Goal: Obtain resource: Download file/media

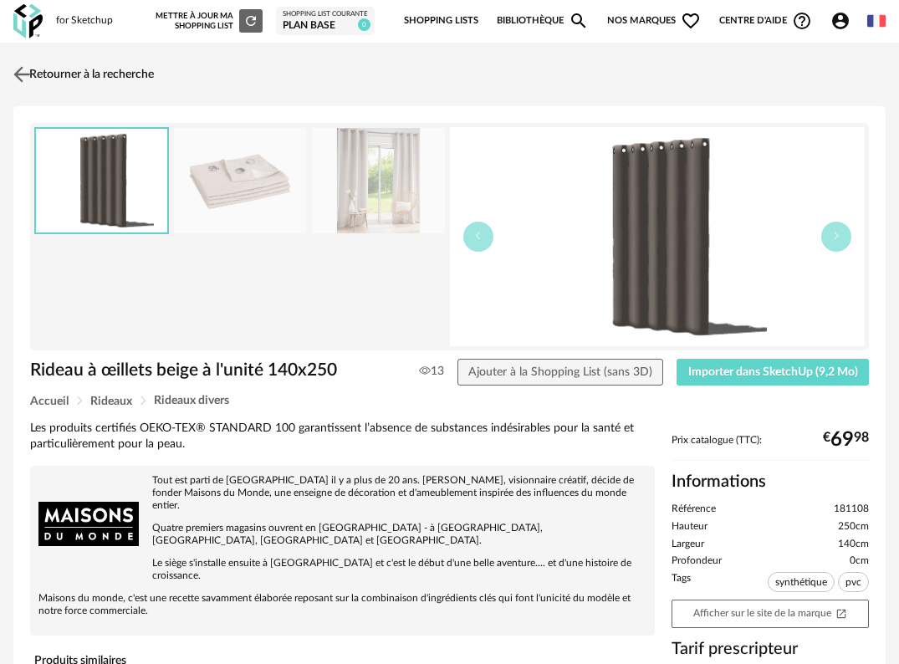
click at [24, 75] on img at bounding box center [22, 74] width 24 height 24
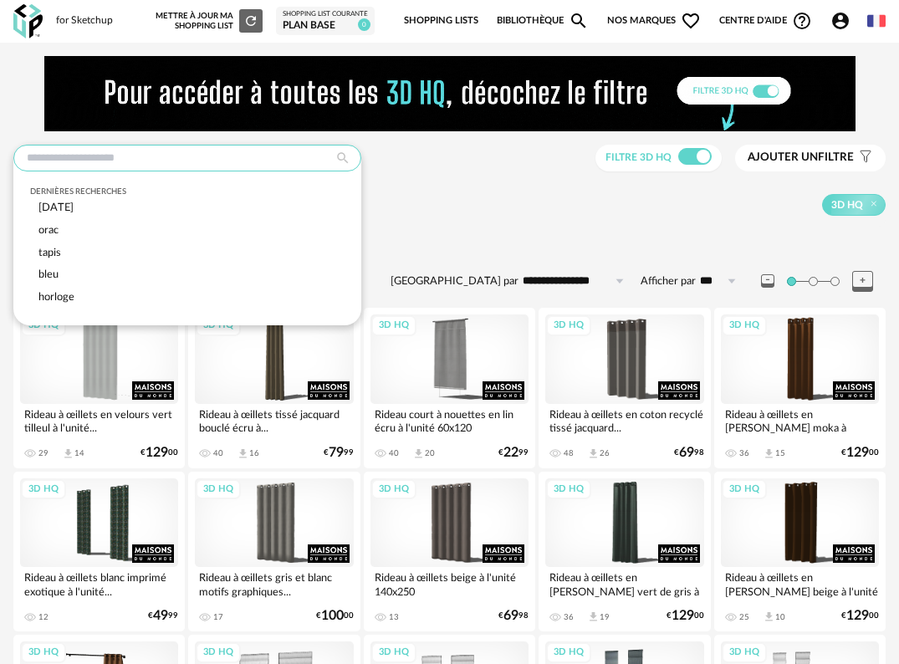
click at [193, 151] on input "text" at bounding box center [187, 158] width 348 height 27
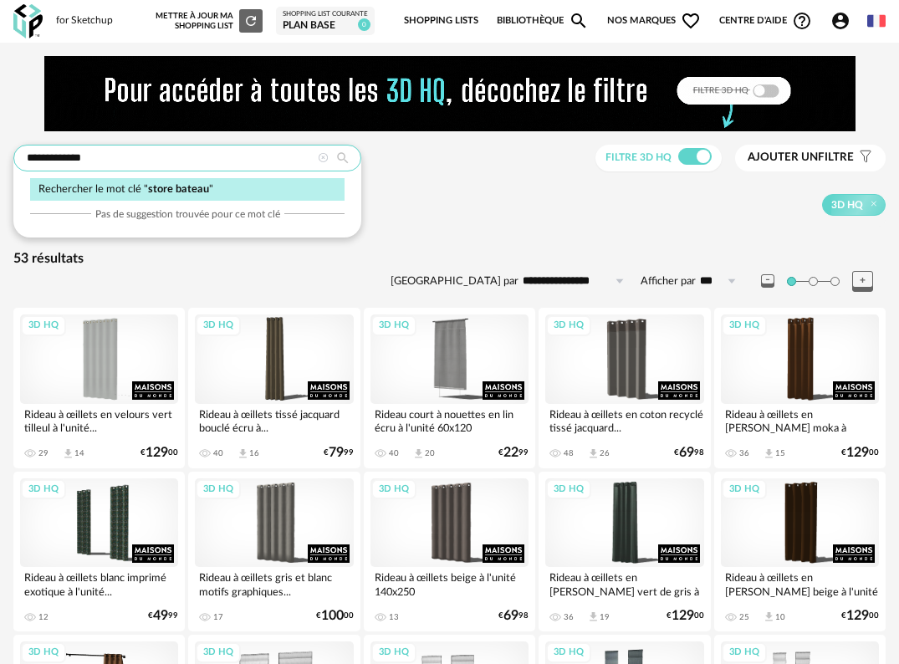
type input "**********"
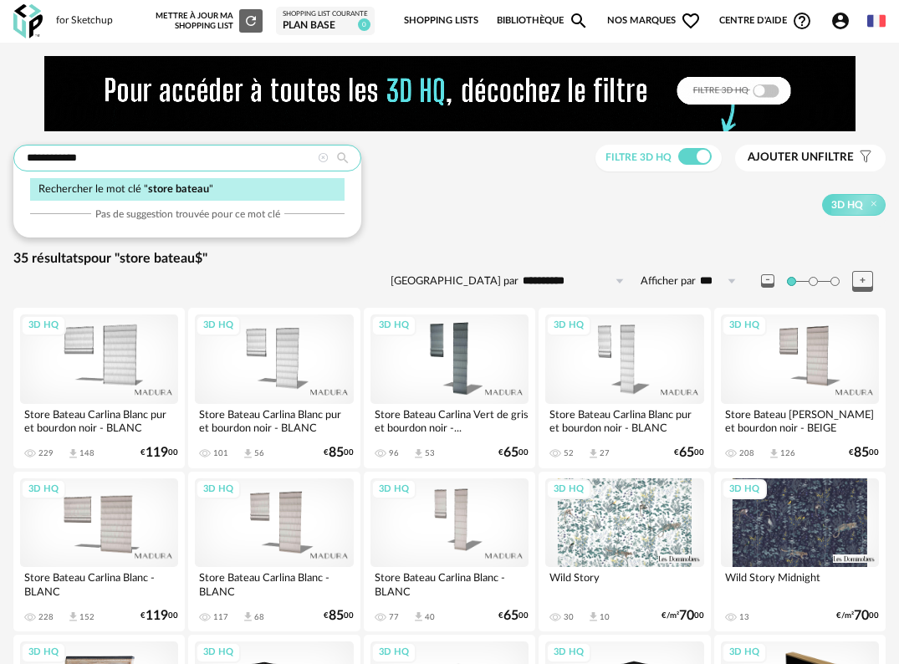
type input "**********"
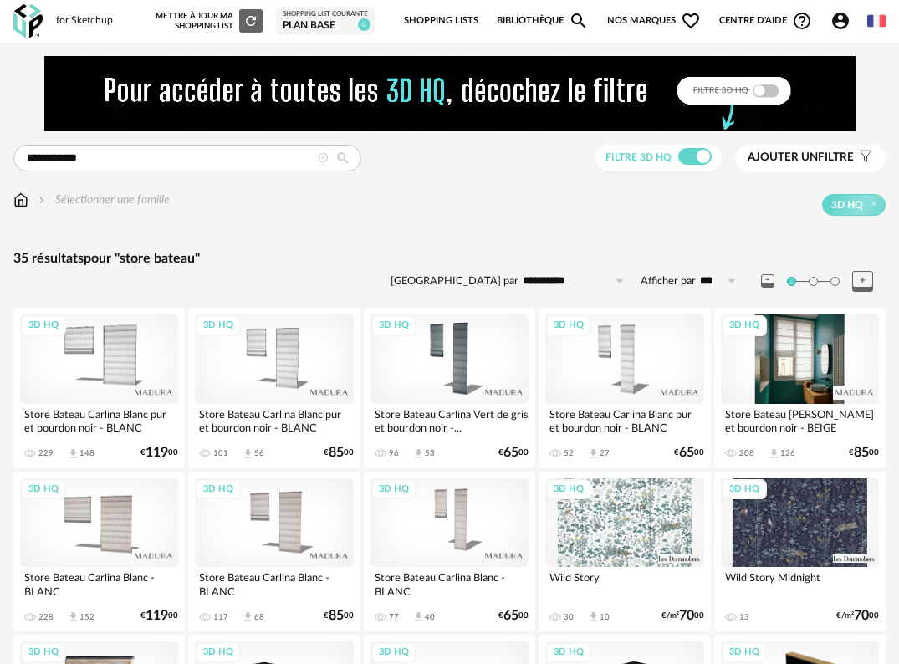
click at [834, 355] on div "3D HQ" at bounding box center [800, 360] width 158 height 90
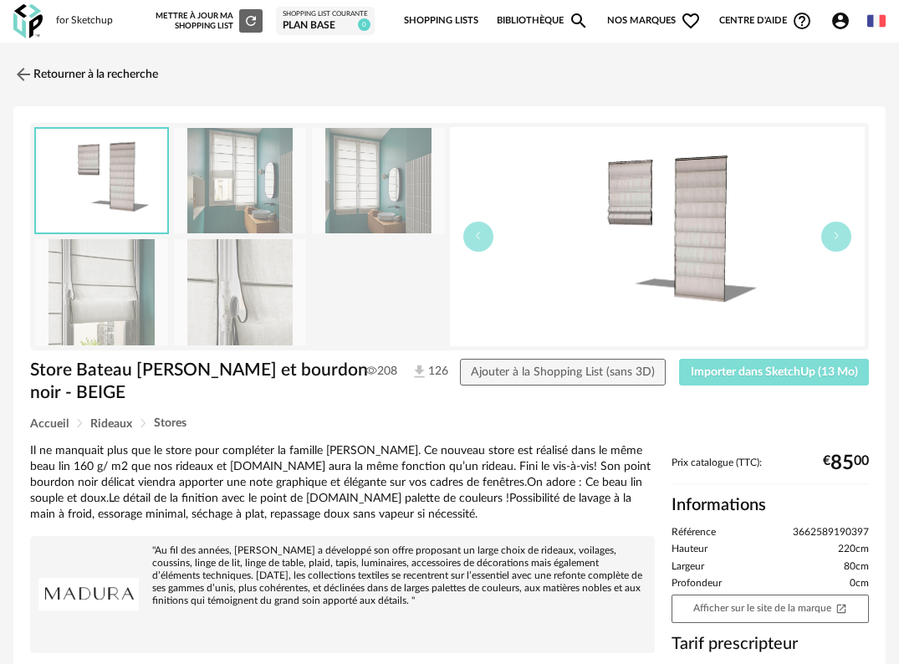
click at [745, 381] on button "Importer dans SketchUp (13 Mo)" at bounding box center [774, 372] width 190 height 27
click at [25, 34] on img at bounding box center [27, 21] width 29 height 34
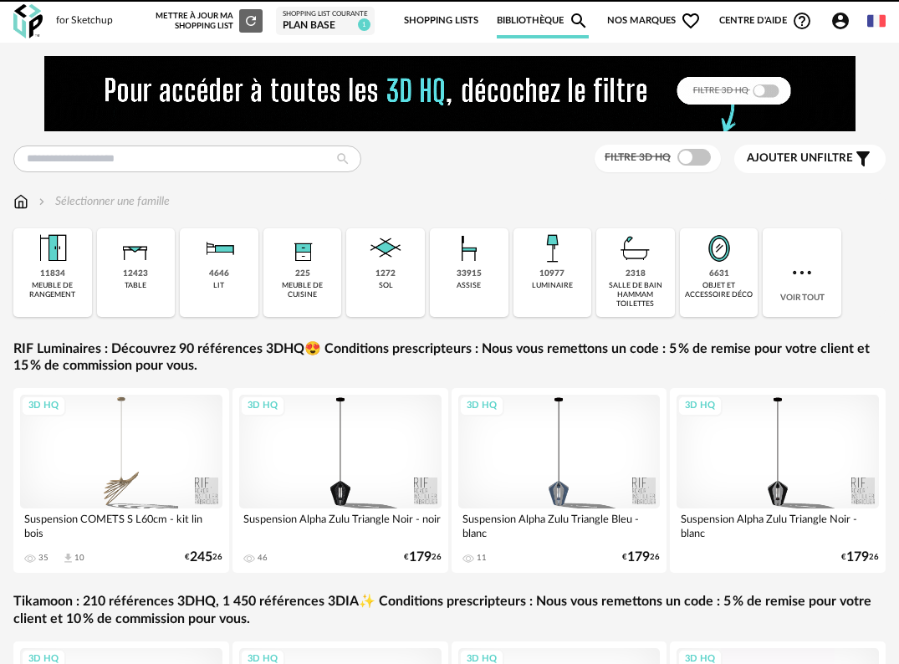
click at [546, 265] on img at bounding box center [552, 248] width 40 height 40
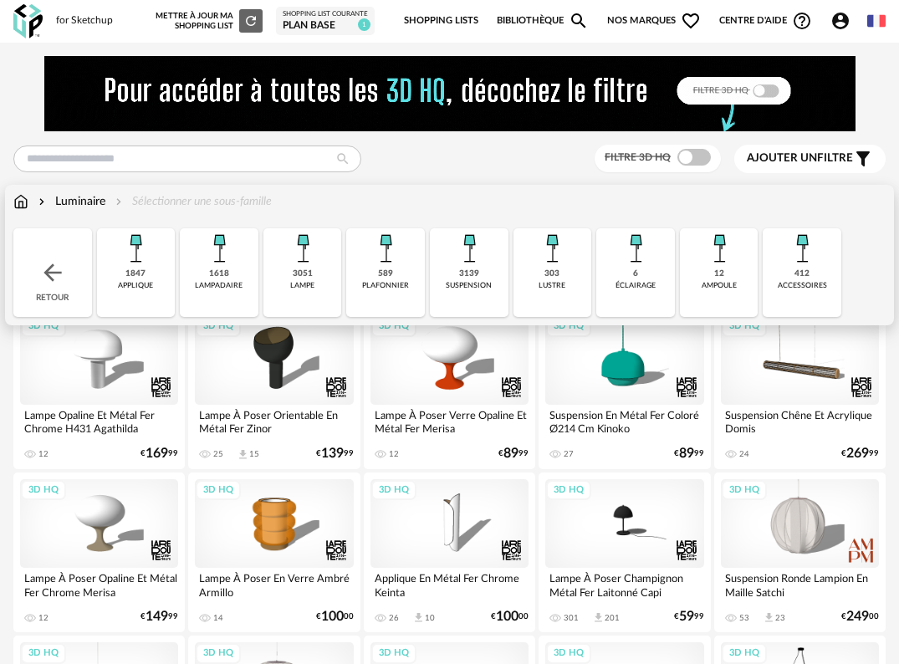
click at [234, 270] on div "1618 lampadaire" at bounding box center [219, 272] width 79 height 89
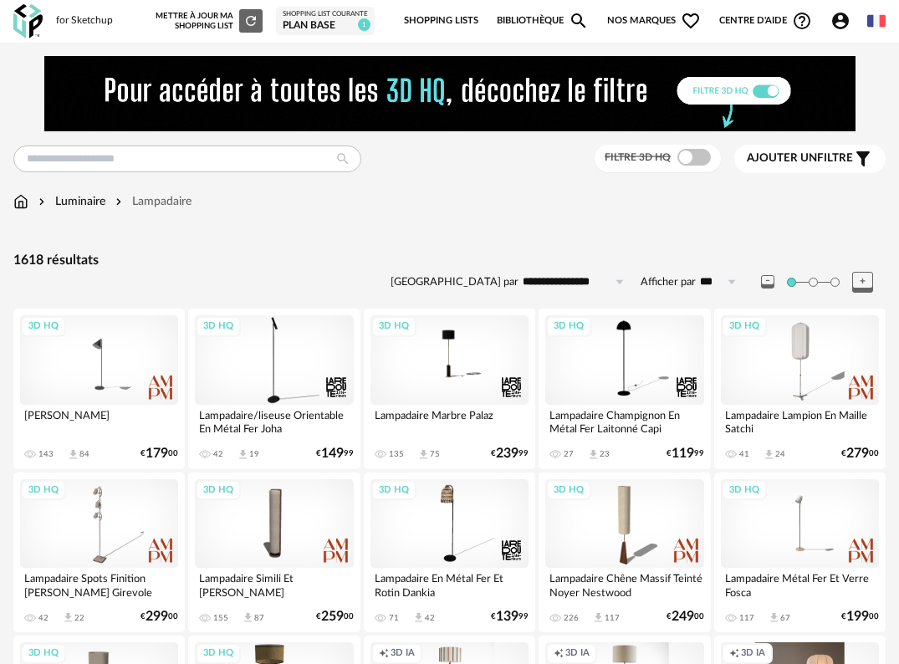
click at [688, 167] on div "Filtre 3D HQ" at bounding box center [658, 159] width 126 height 28
click at [690, 156] on span at bounding box center [694, 157] width 33 height 17
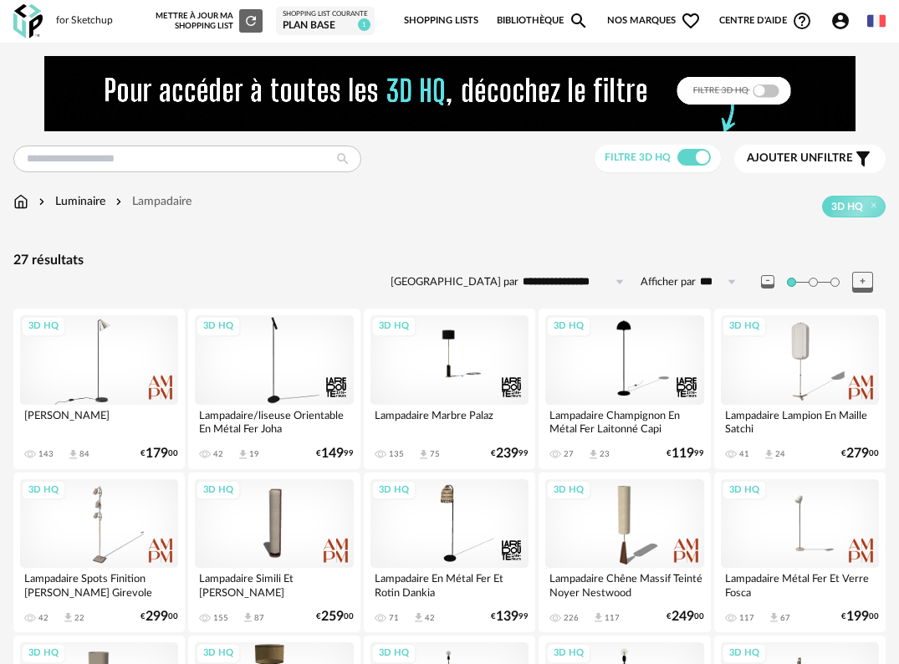
click at [115, 383] on div "3D HQ" at bounding box center [99, 360] width 158 height 90
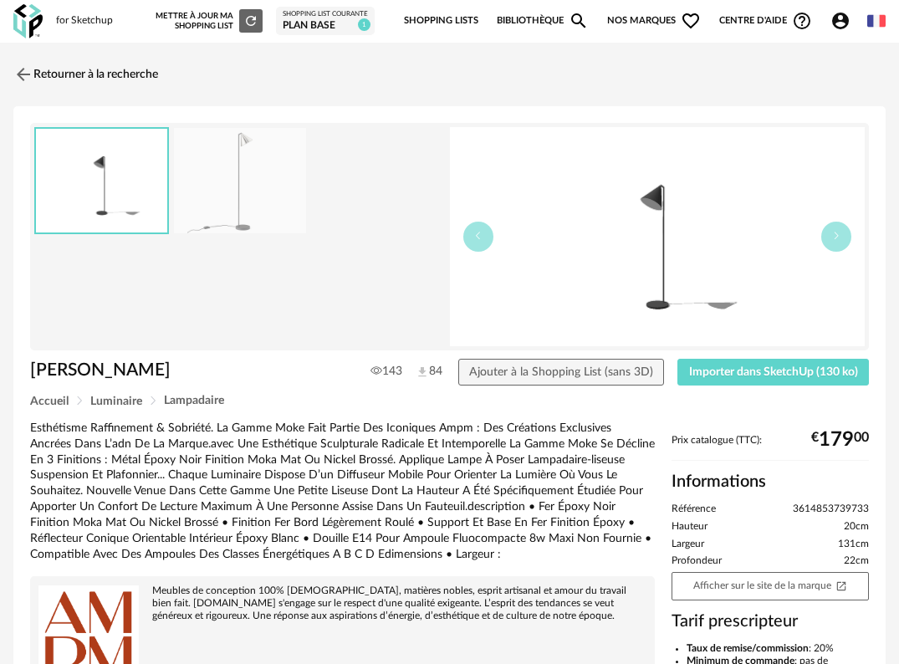
click at [217, 180] on img at bounding box center [240, 181] width 133 height 106
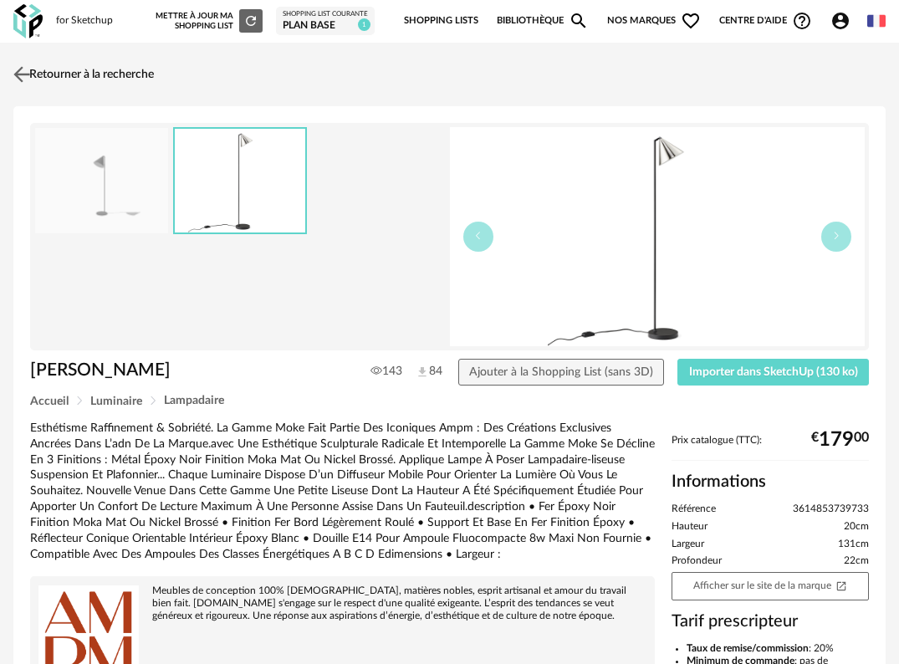
click at [27, 78] on img at bounding box center [22, 74] width 24 height 24
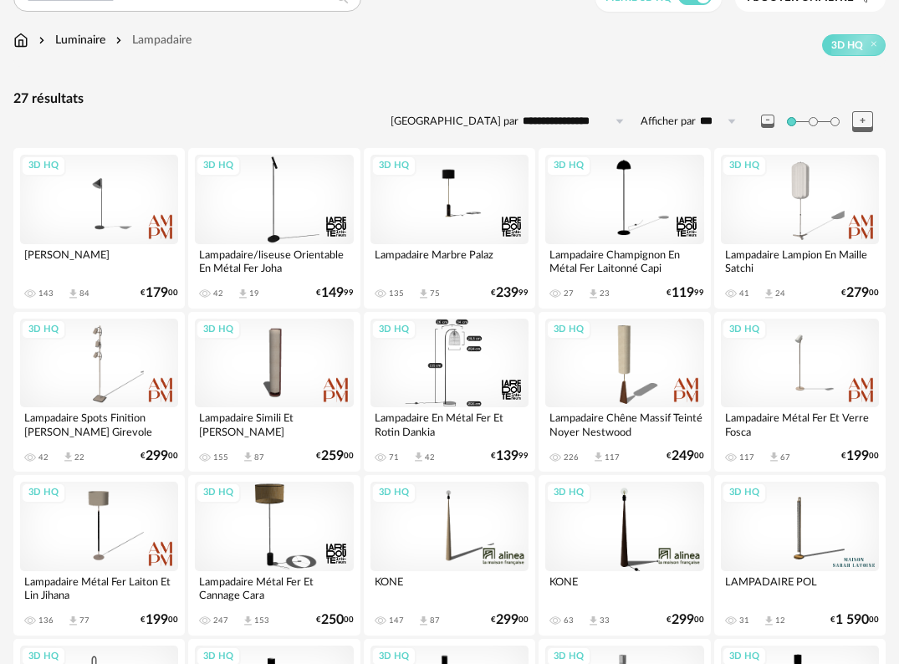
scroll to position [167, 0]
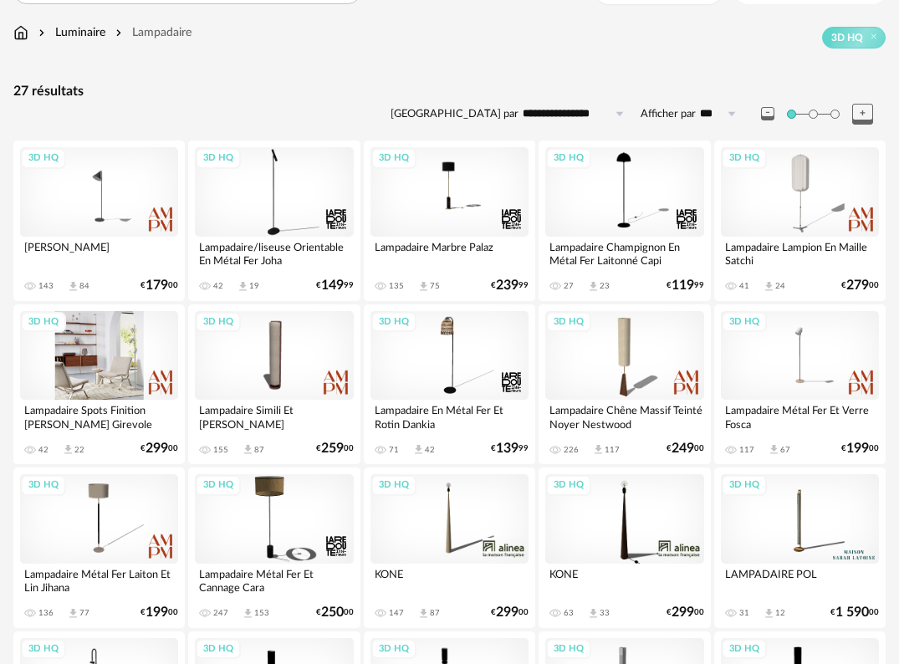
click at [107, 370] on div "3D HQ" at bounding box center [99, 356] width 158 height 90
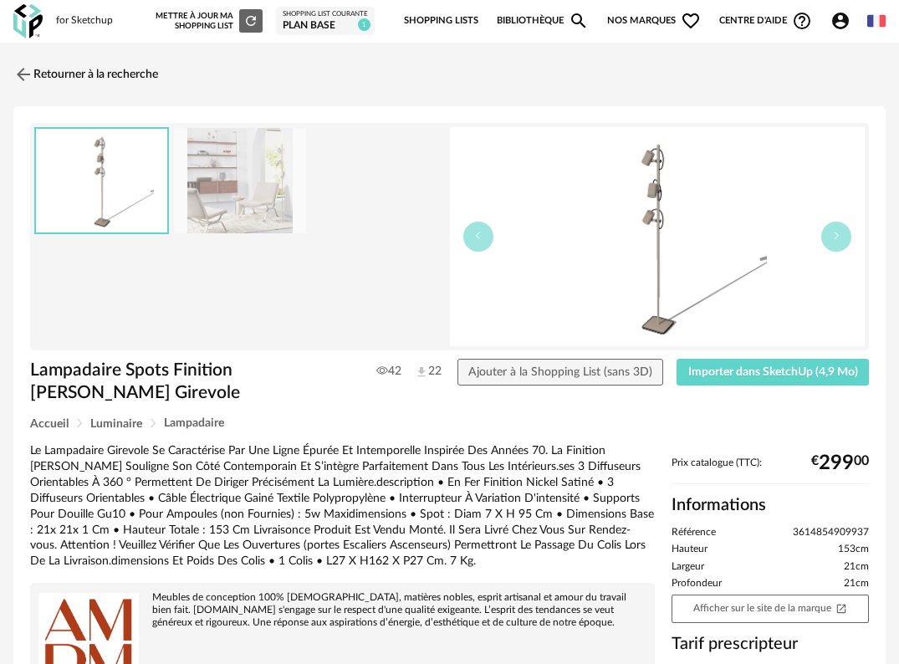
click at [226, 174] on img at bounding box center [240, 181] width 133 height 106
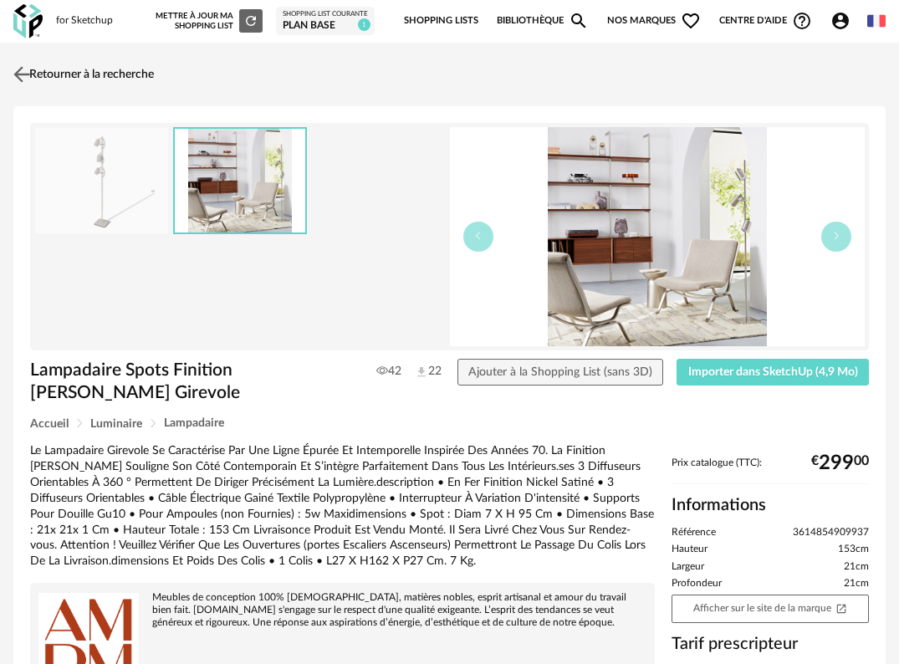
click at [24, 74] on img at bounding box center [22, 74] width 24 height 24
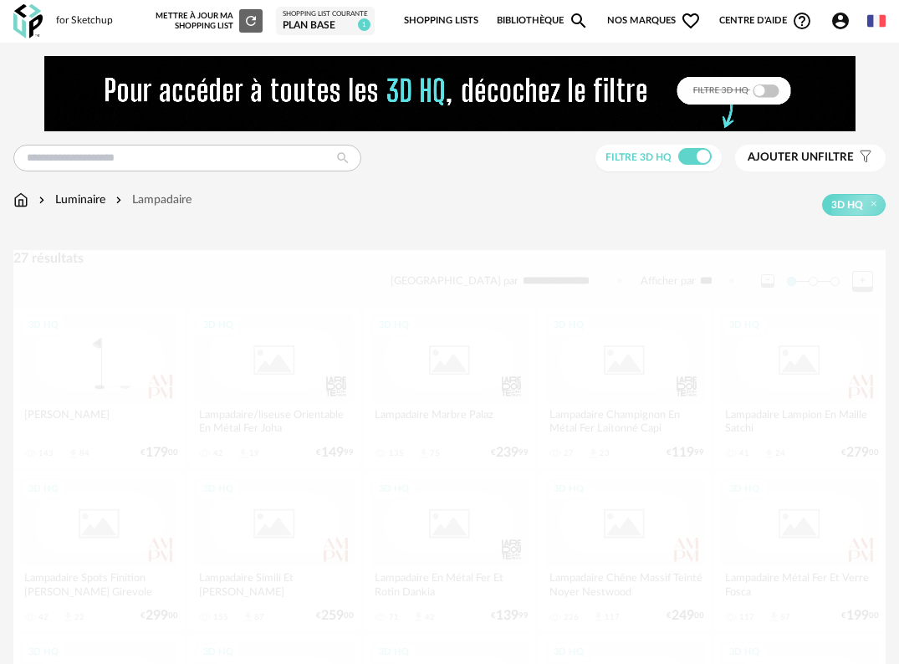
scroll to position [167, 0]
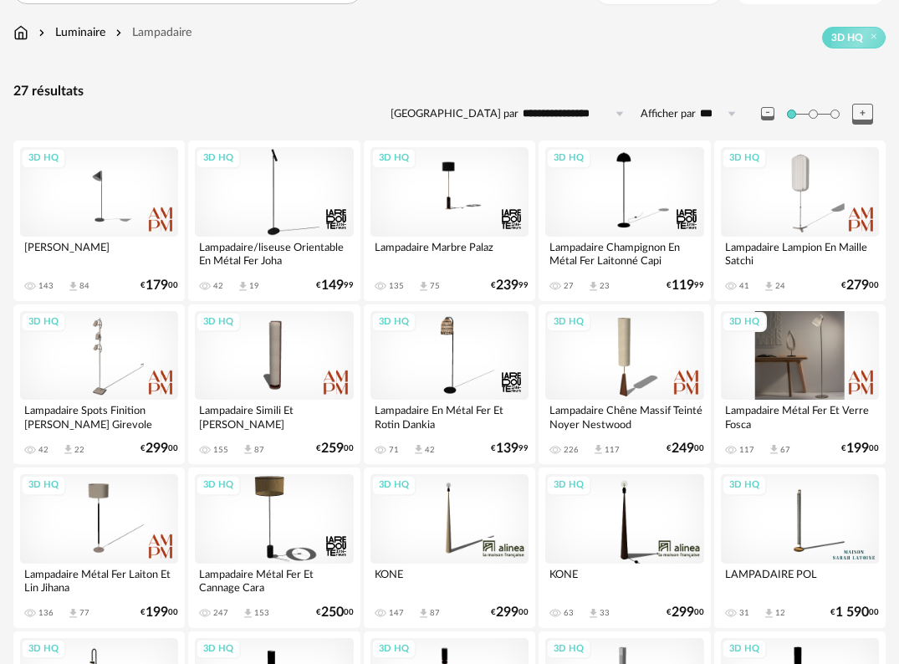
click at [786, 370] on div "3D HQ" at bounding box center [800, 356] width 158 height 90
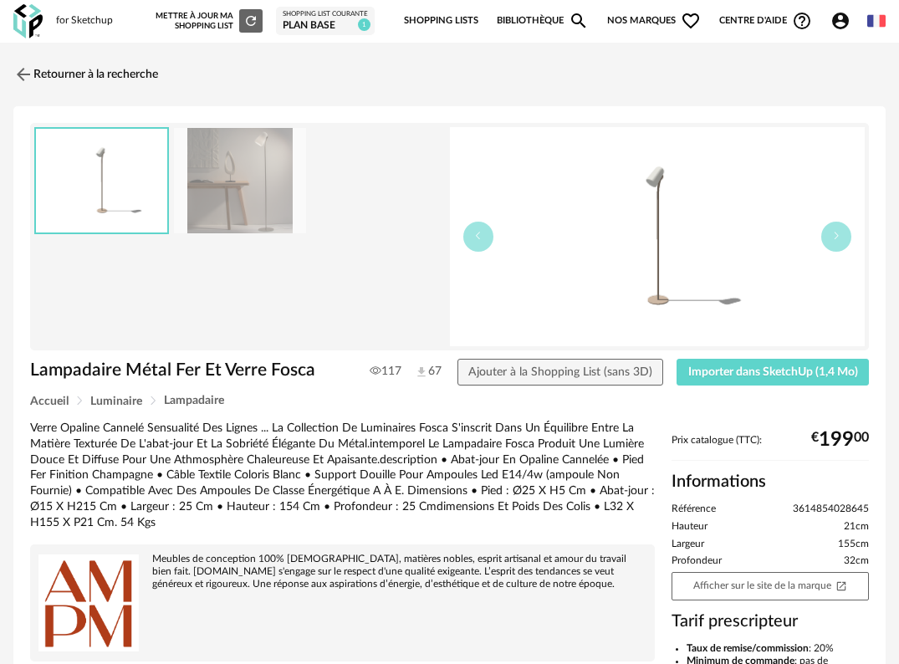
click at [258, 180] on img at bounding box center [240, 181] width 133 height 106
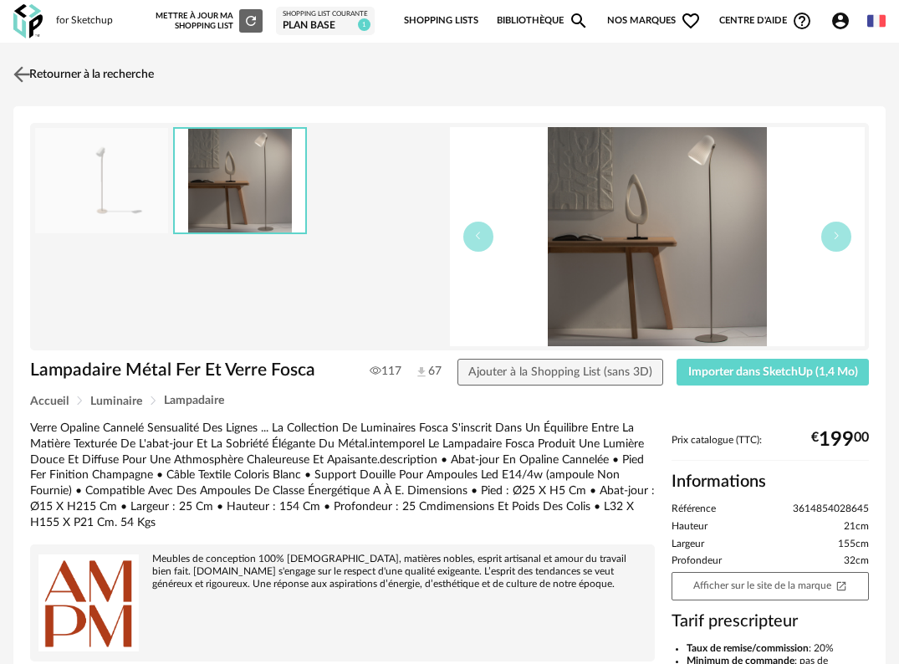
click at [23, 72] on img at bounding box center [22, 74] width 24 height 24
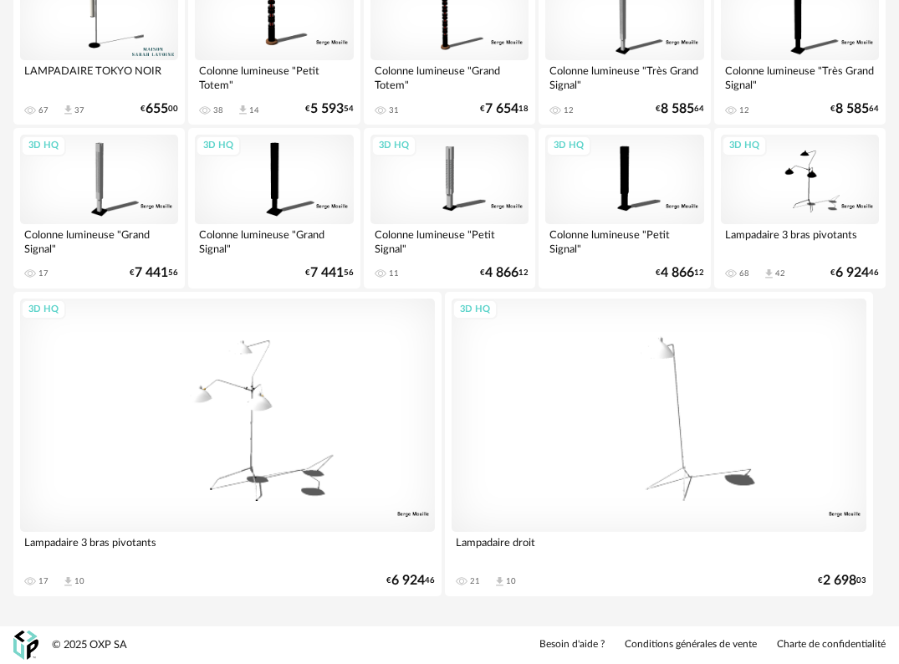
scroll to position [248, 0]
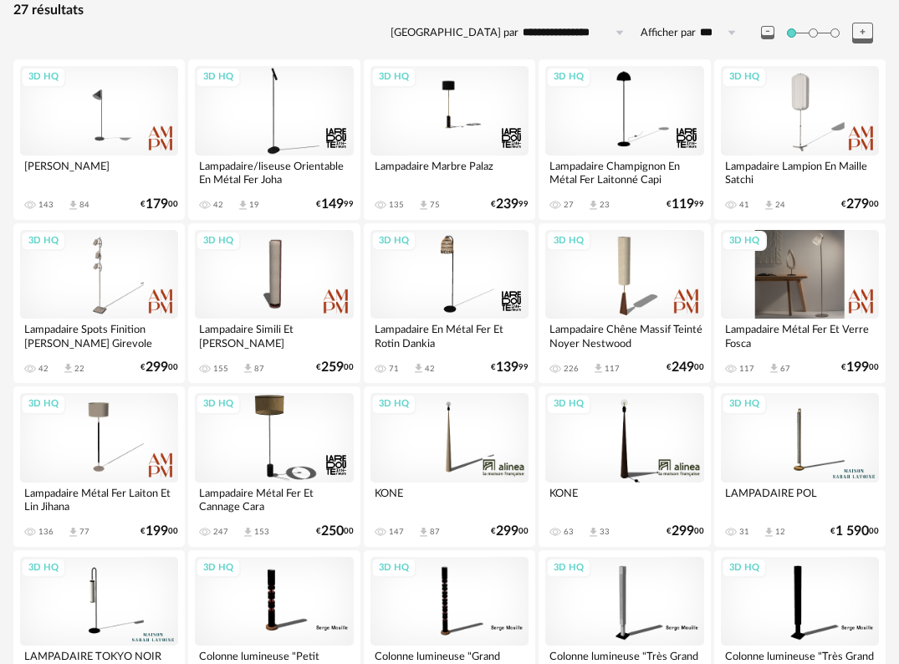
click at [812, 270] on div "3D HQ" at bounding box center [800, 275] width 158 height 90
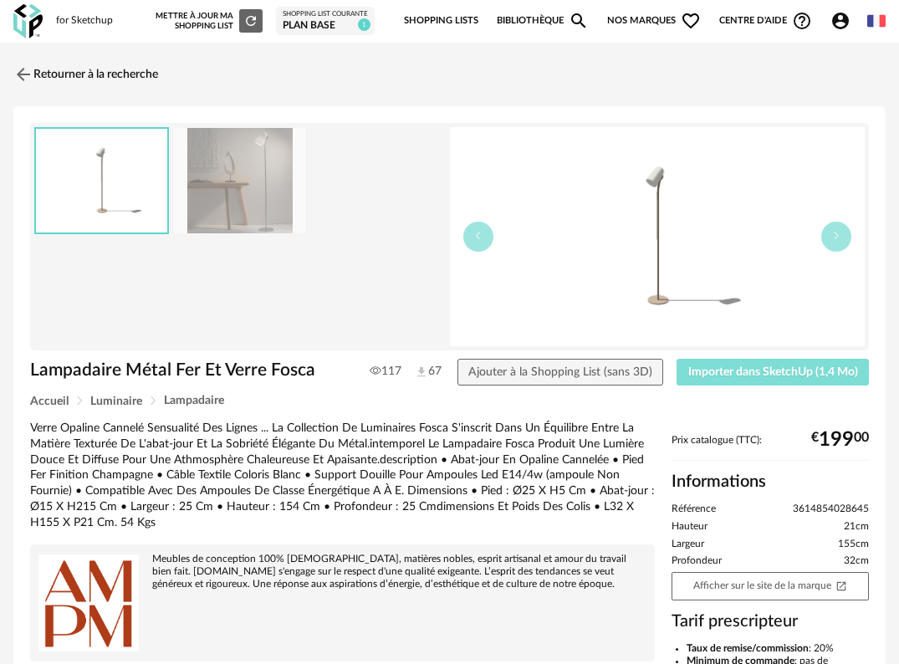
click at [796, 379] on button "Importer dans SketchUp (1,4 Mo)" at bounding box center [773, 372] width 192 height 27
click at [27, 18] on img at bounding box center [27, 21] width 29 height 34
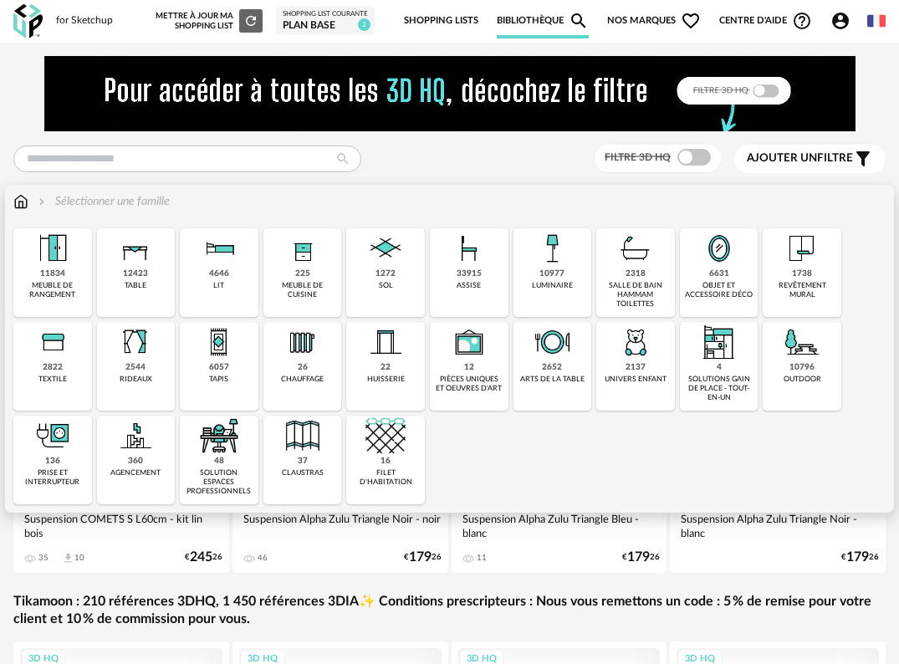
click at [107, 284] on div "12423 table" at bounding box center [136, 272] width 79 height 89
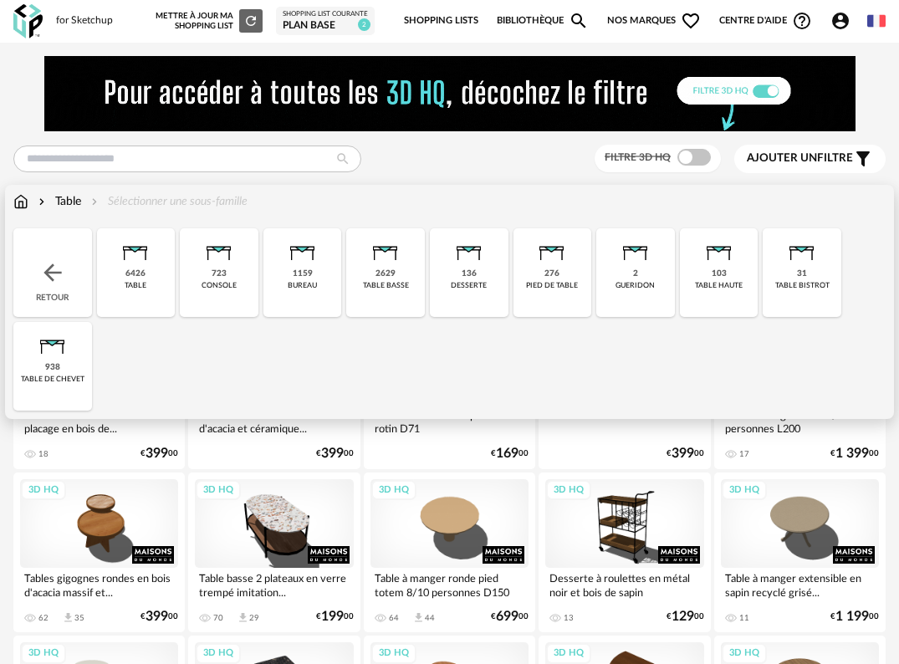
click at [381, 278] on div "2629" at bounding box center [386, 274] width 20 height 11
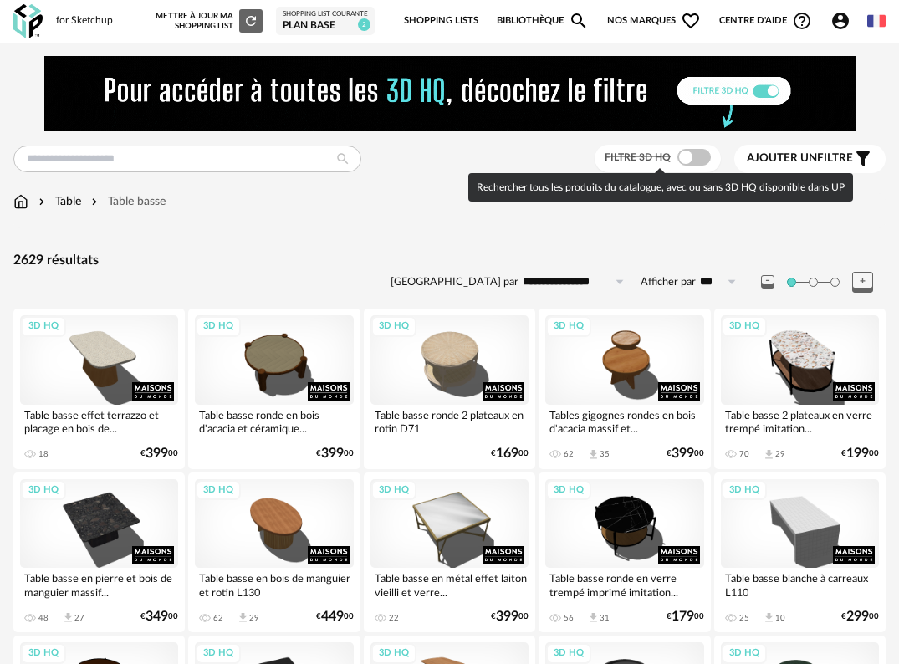
click at [693, 160] on span at bounding box center [694, 157] width 33 height 17
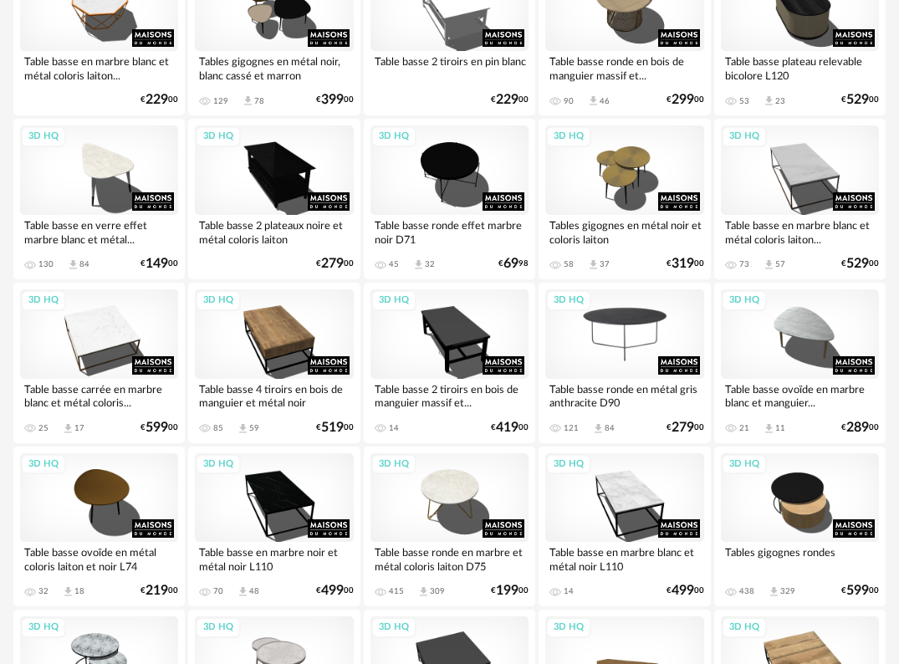
scroll to position [1255, 0]
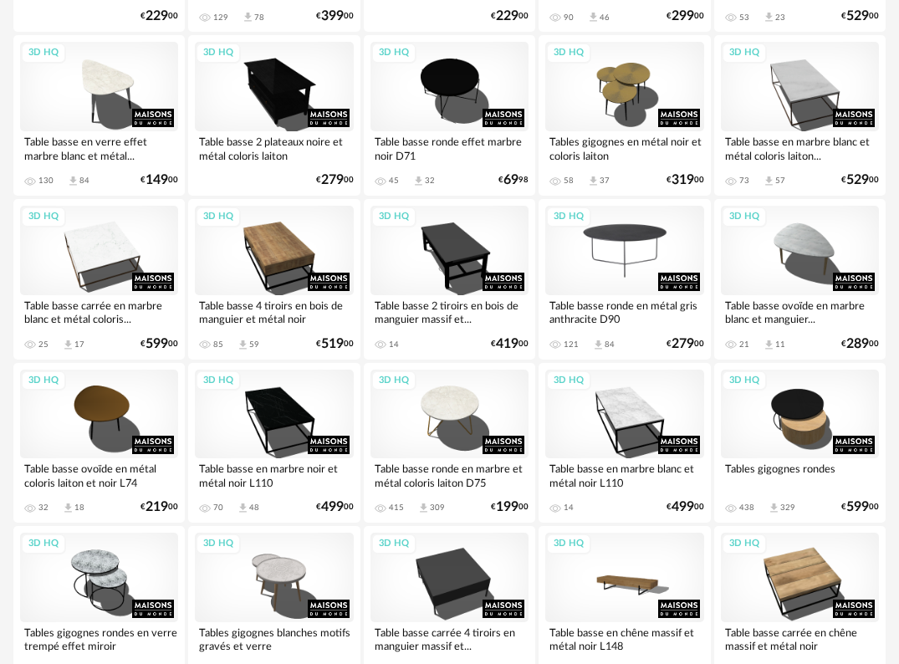
click at [630, 264] on div "3D HQ" at bounding box center [624, 251] width 158 height 90
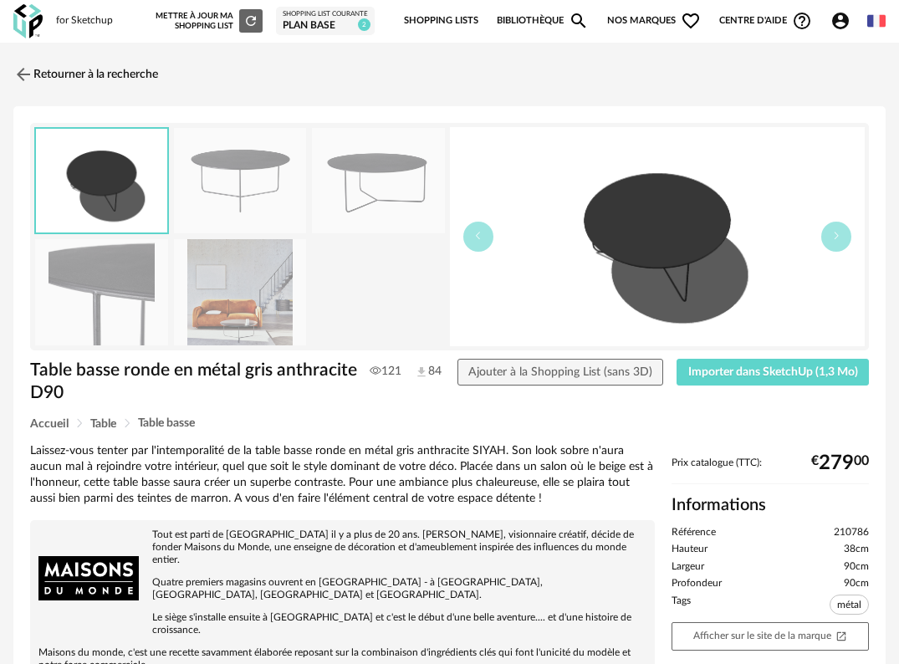
click at [248, 176] on img at bounding box center [240, 181] width 133 height 106
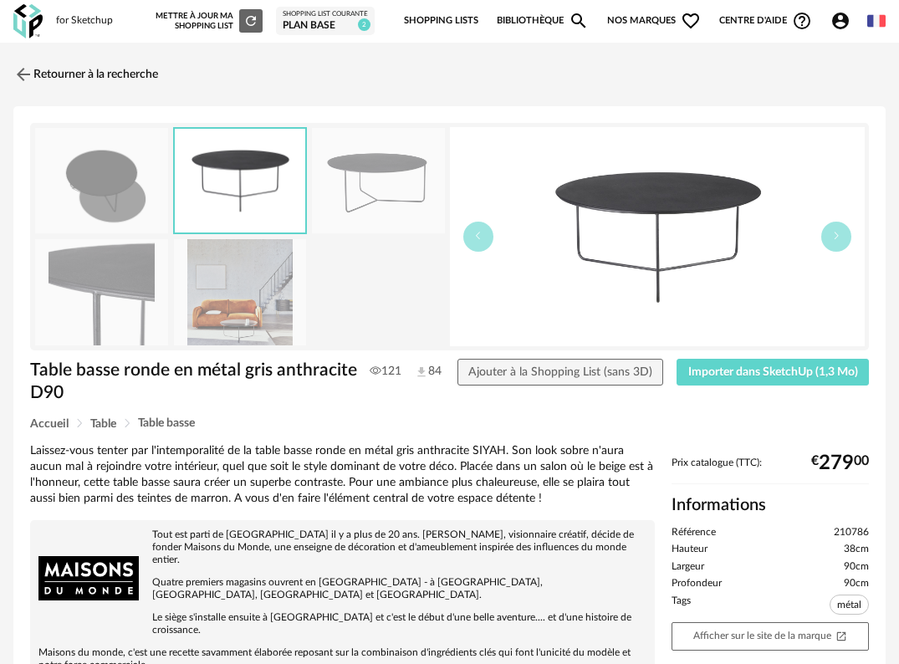
click at [381, 194] on img at bounding box center [378, 181] width 133 height 106
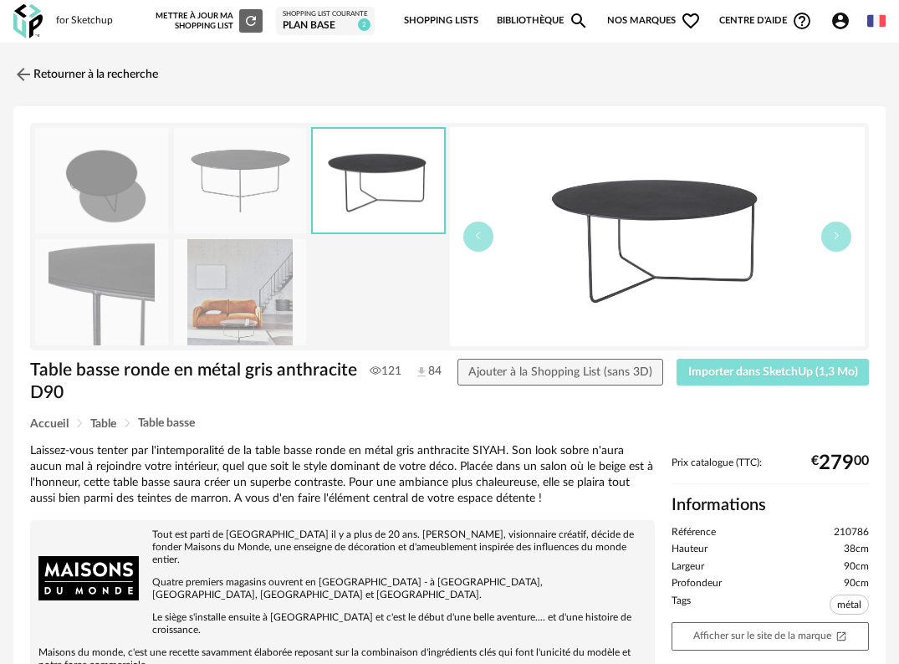
click at [787, 373] on span "Importer dans SketchUp (1,3 Mo)" at bounding box center [773, 372] width 170 height 12
click at [12, 74] on div "Retourner à la recherche Table basse ronde en métal gris anthracite D90 Table b…" at bounding box center [449, 566] width 899 height 1020
click at [23, 73] on img at bounding box center [22, 74] width 24 height 24
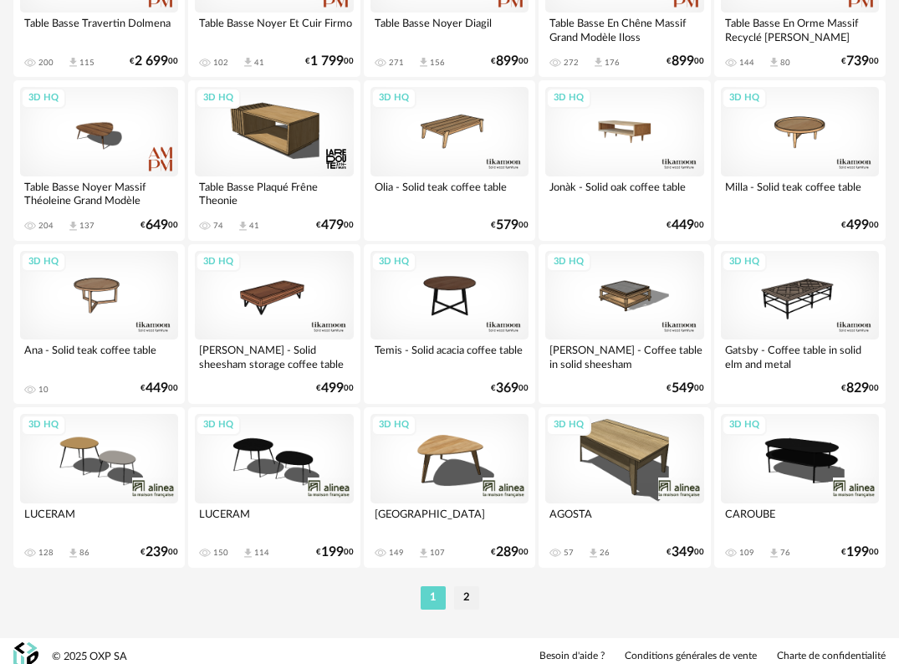
scroll to position [3020, 0]
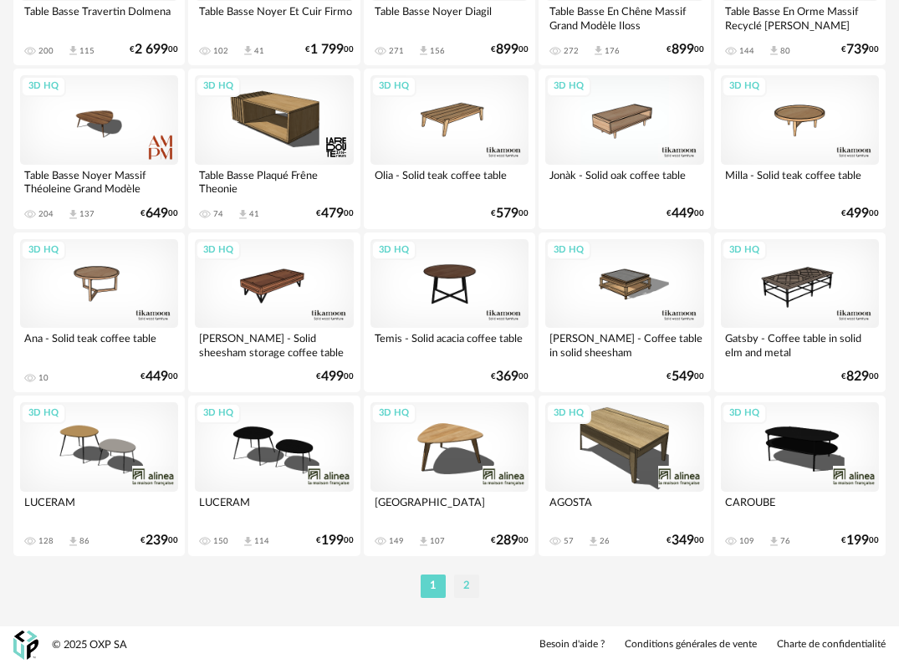
click at [473, 583] on li "2" at bounding box center [466, 586] width 25 height 23
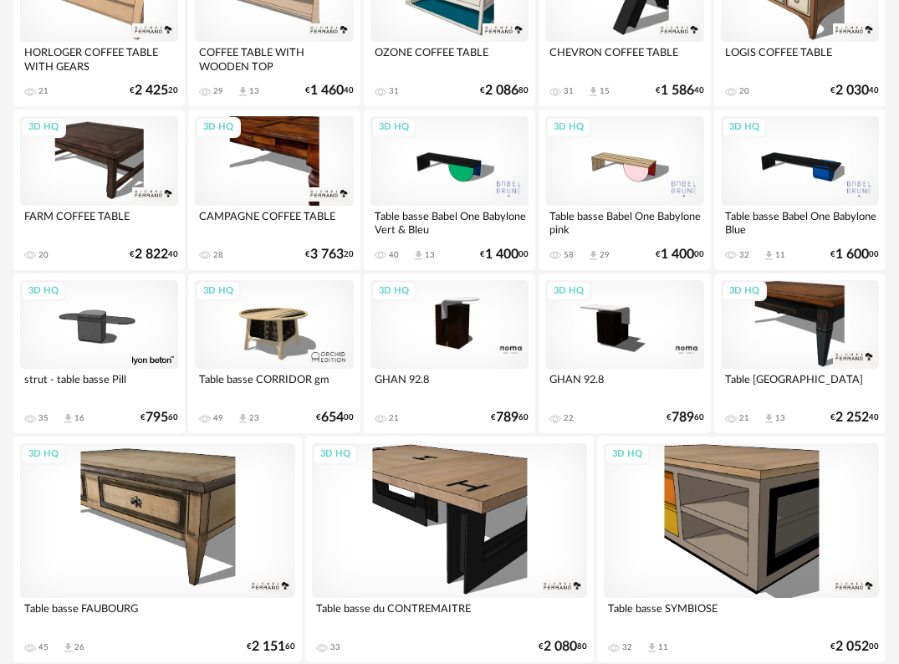
scroll to position [1777, 0]
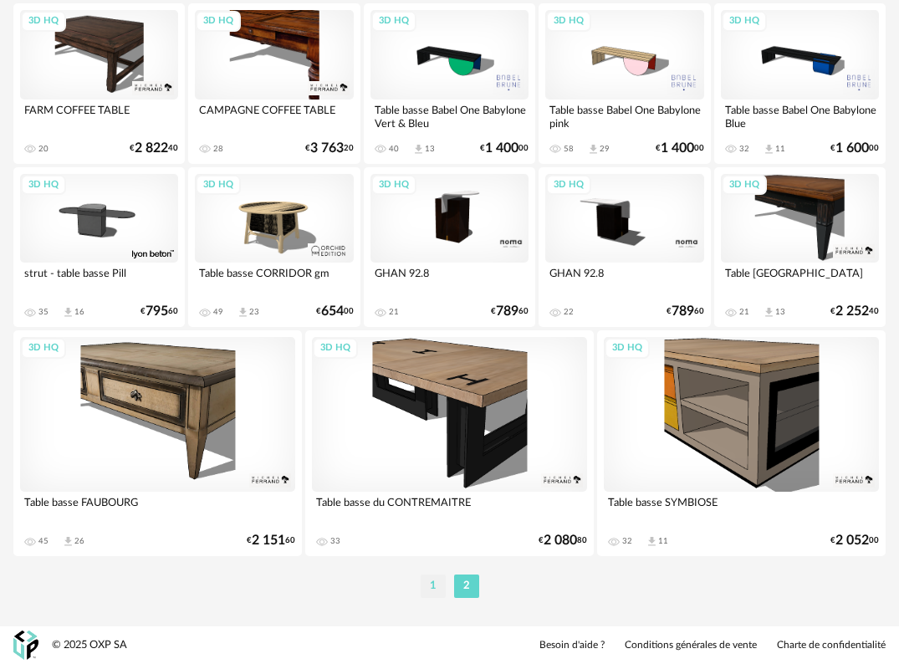
click at [423, 590] on li "1" at bounding box center [433, 586] width 25 height 23
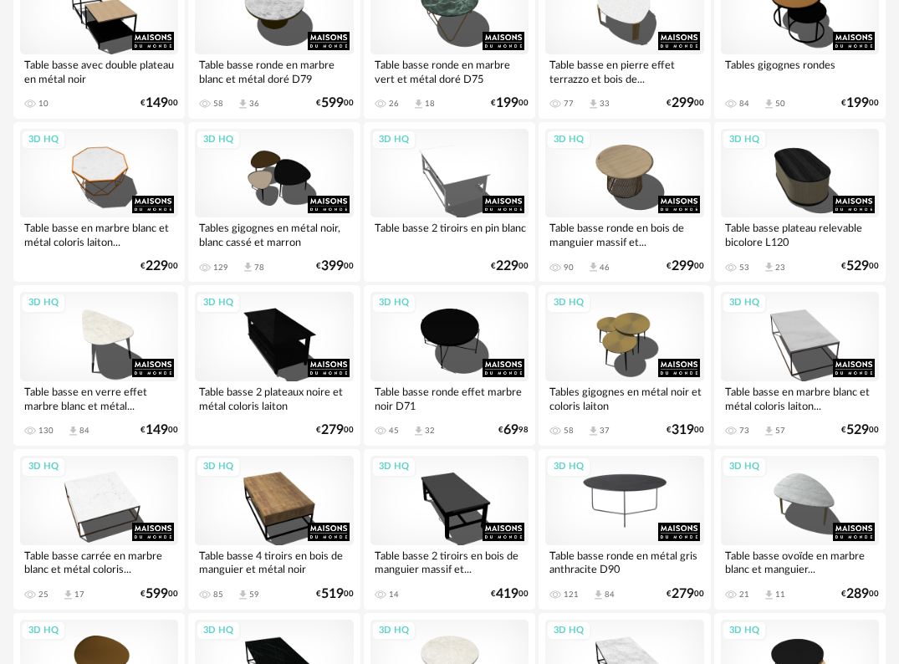
scroll to position [1171, 0]
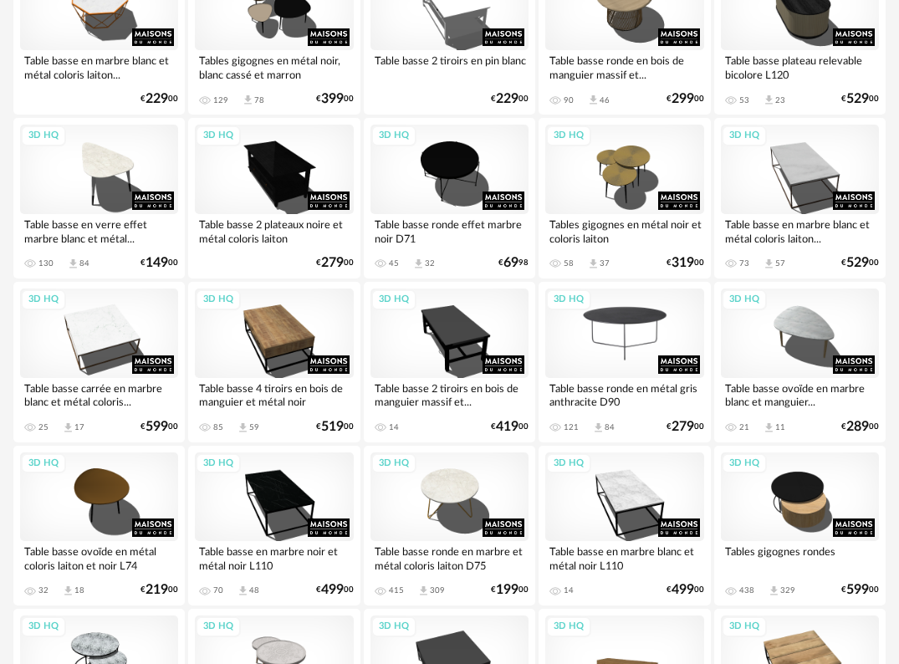
click at [620, 305] on div "3D HQ" at bounding box center [624, 334] width 158 height 90
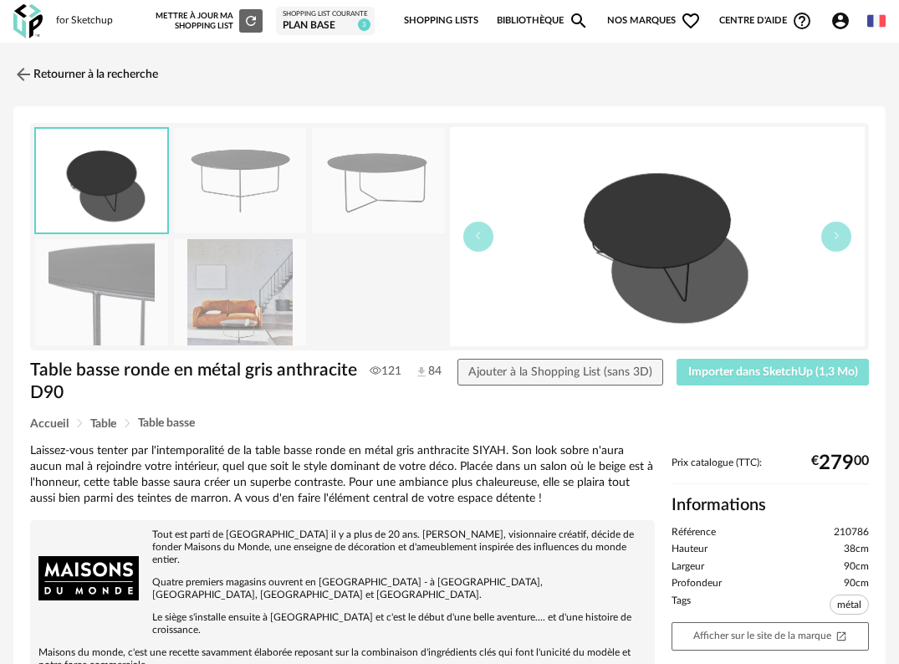
click at [766, 369] on span "Importer dans SketchUp (1,3 Mo)" at bounding box center [773, 372] width 170 height 12
click at [33, 28] on img at bounding box center [27, 21] width 29 height 34
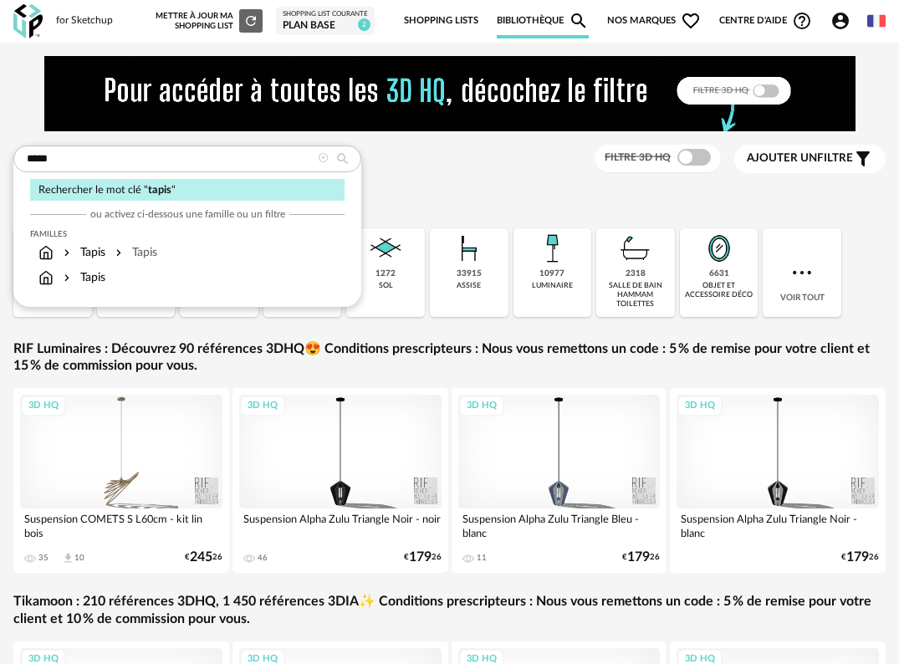
type input "*****"
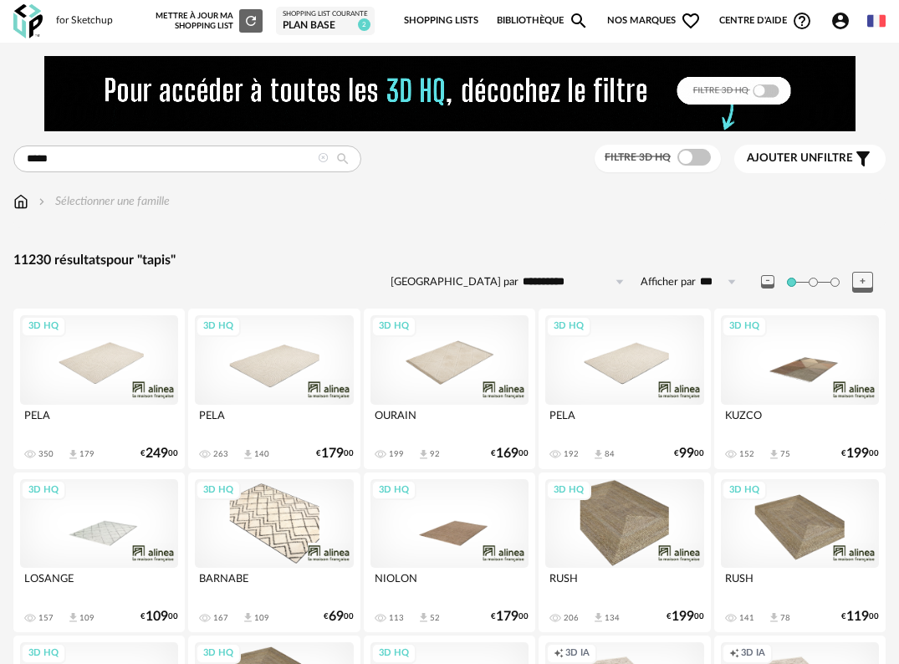
click at [689, 164] on span at bounding box center [694, 157] width 33 height 17
click at [609, 279] on icon at bounding box center [619, 282] width 21 height 27
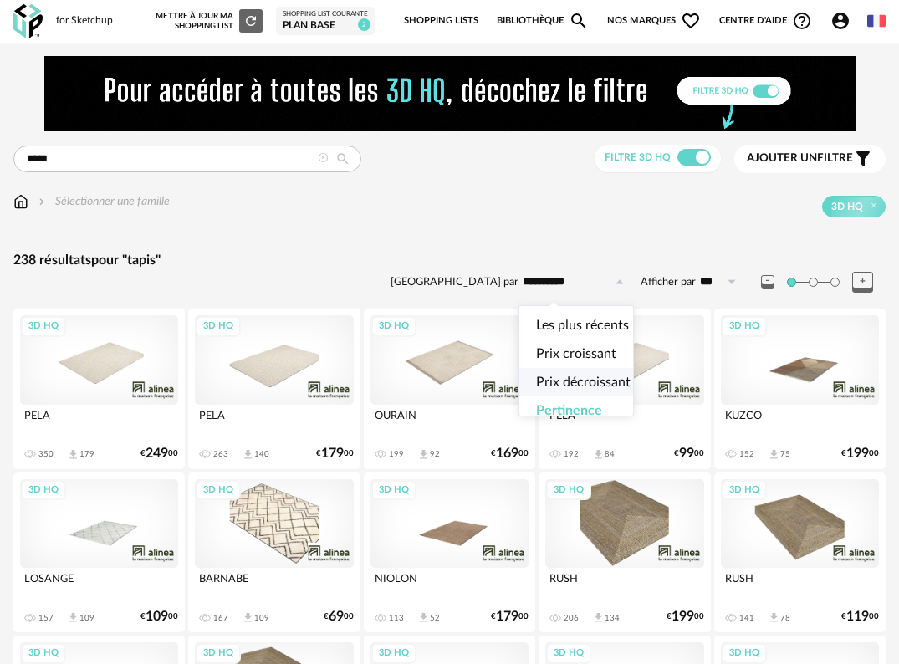
click at [590, 384] on span "Prix décroissant" at bounding box center [583, 382] width 95 height 13
type input "**********"
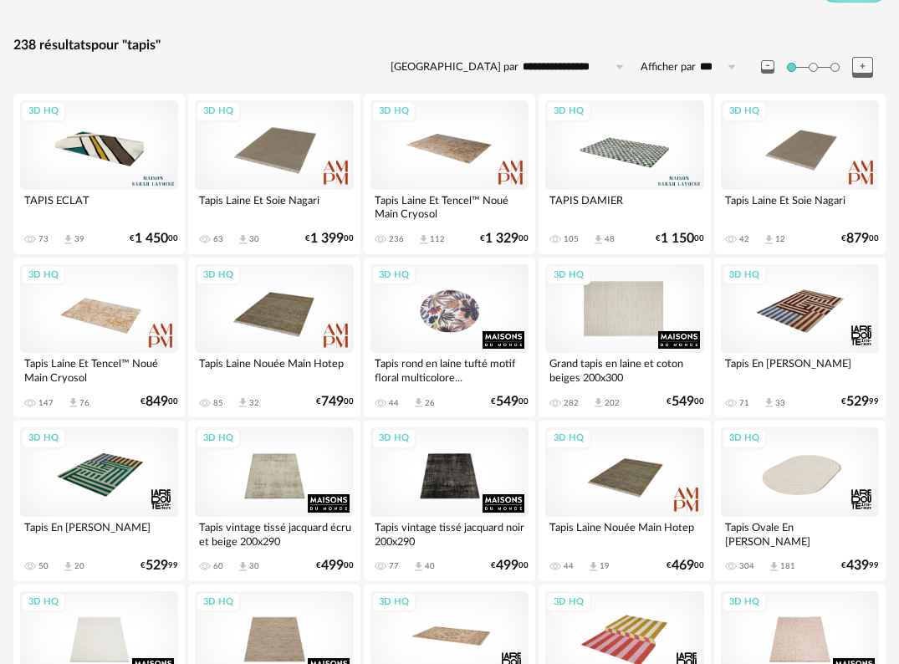
scroll to position [335, 0]
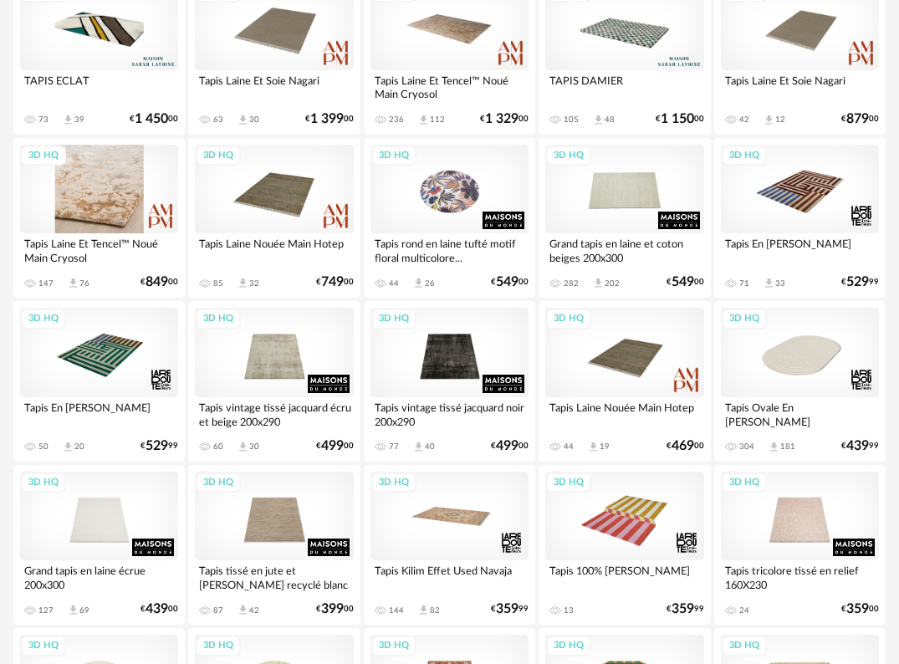
click at [131, 178] on div "3D HQ" at bounding box center [99, 190] width 158 height 90
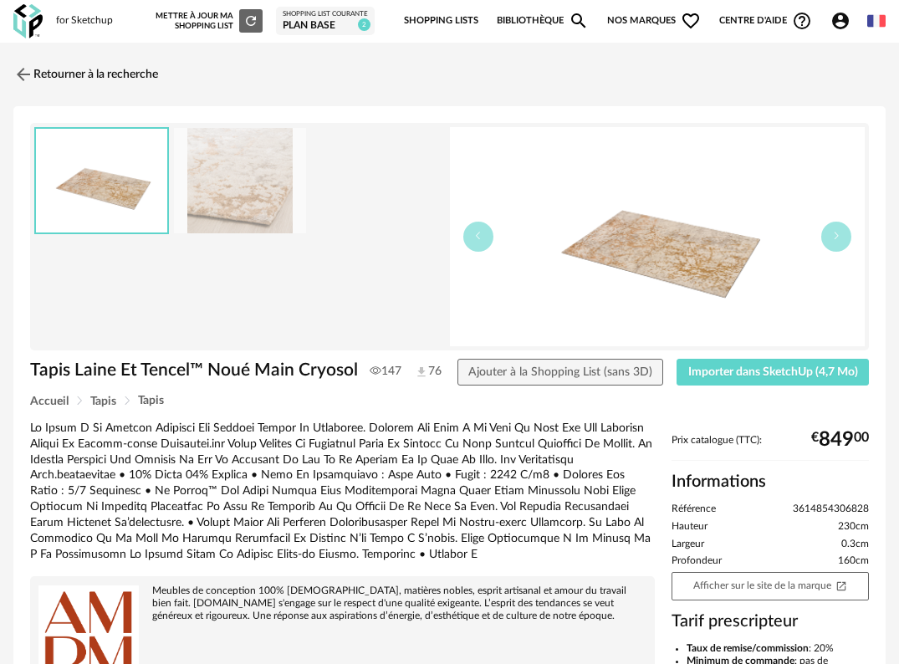
click at [239, 204] on img at bounding box center [240, 181] width 133 height 106
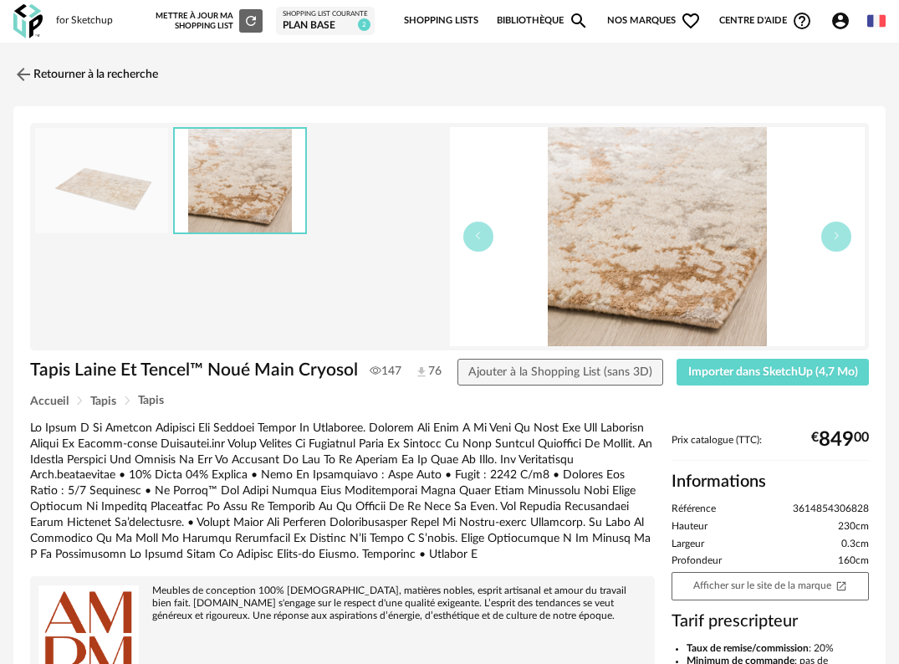
click at [100, 193] on img at bounding box center [101, 181] width 133 height 106
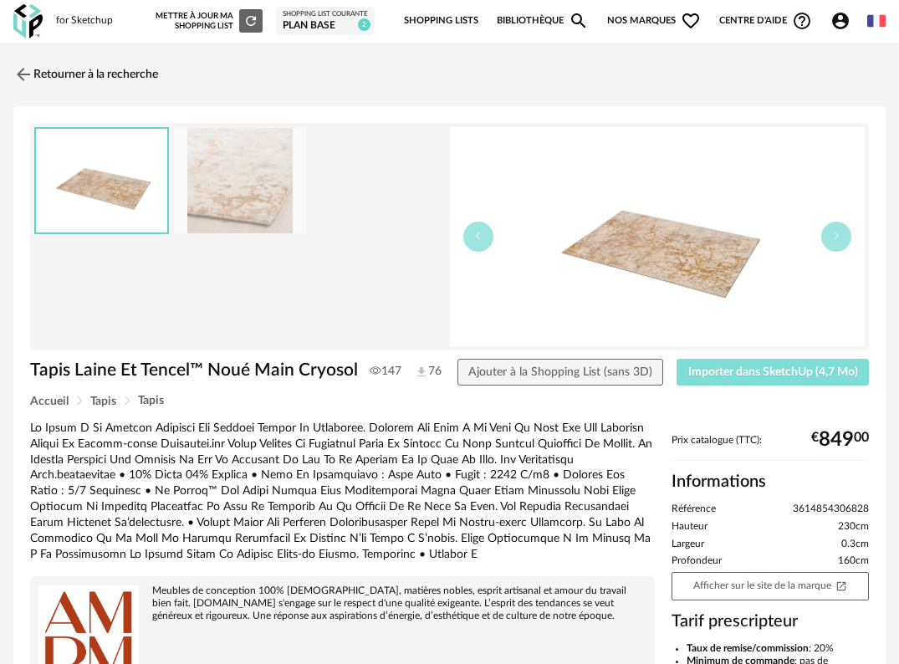
click at [836, 375] on span "Importer dans SketchUp (4,7 Mo)" at bounding box center [773, 372] width 170 height 12
click at [36, 25] on img at bounding box center [27, 21] width 29 height 34
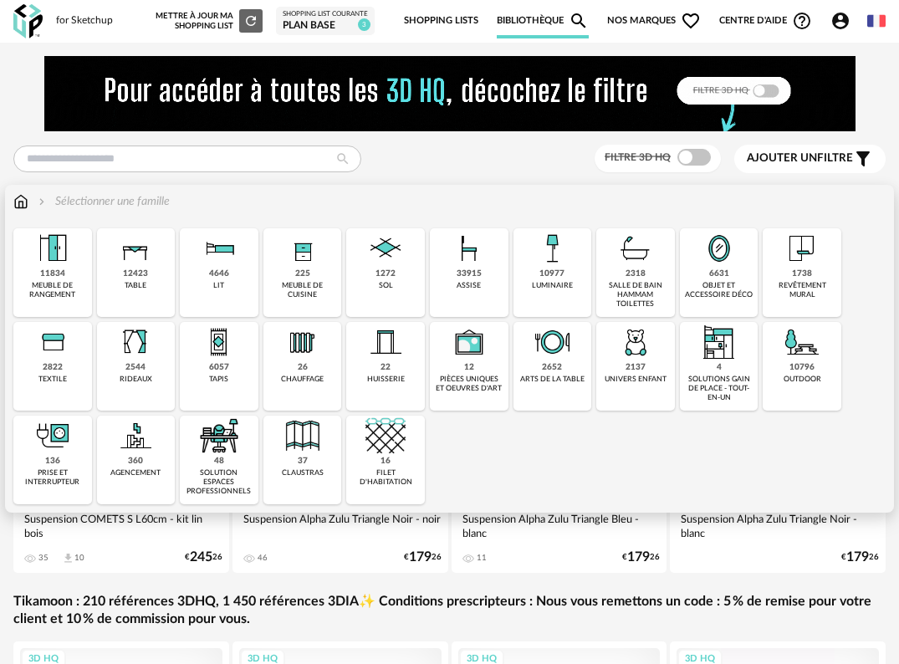
click at [489, 269] on div "33915 assise" at bounding box center [469, 272] width 79 height 89
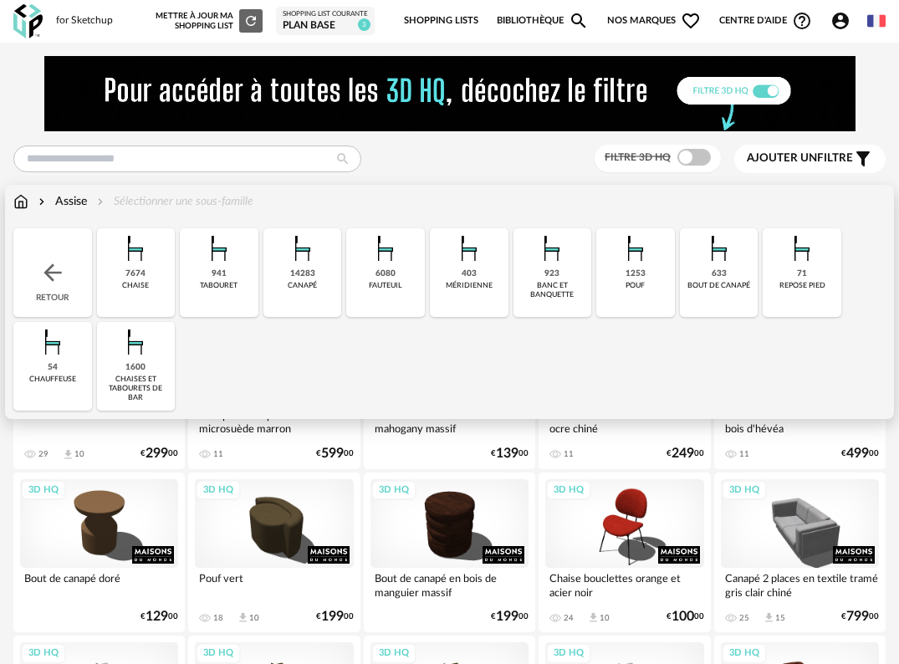
click at [207, 275] on div "941 tabouret" at bounding box center [219, 272] width 79 height 89
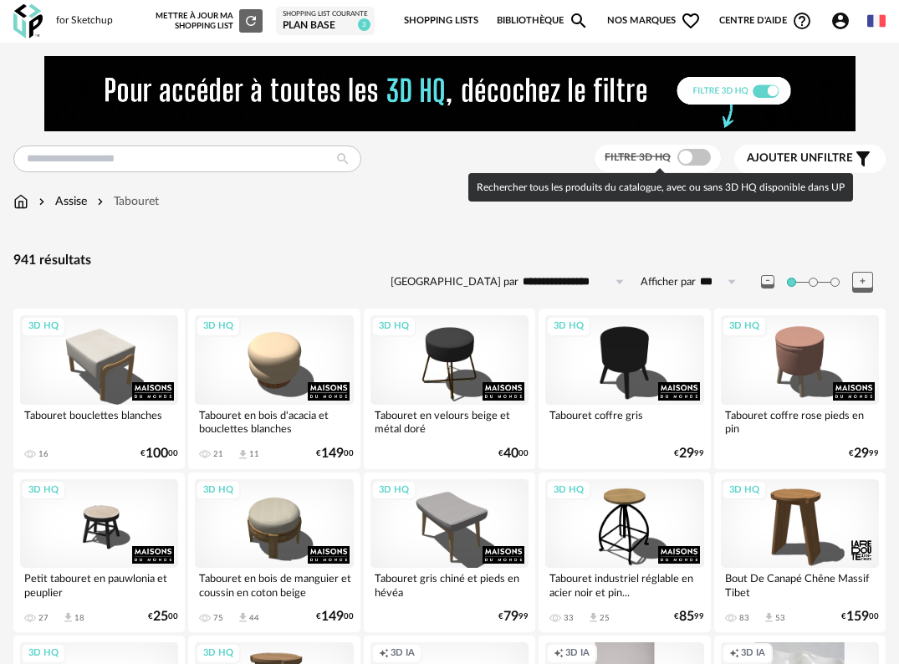
click at [686, 165] on span at bounding box center [694, 157] width 33 height 17
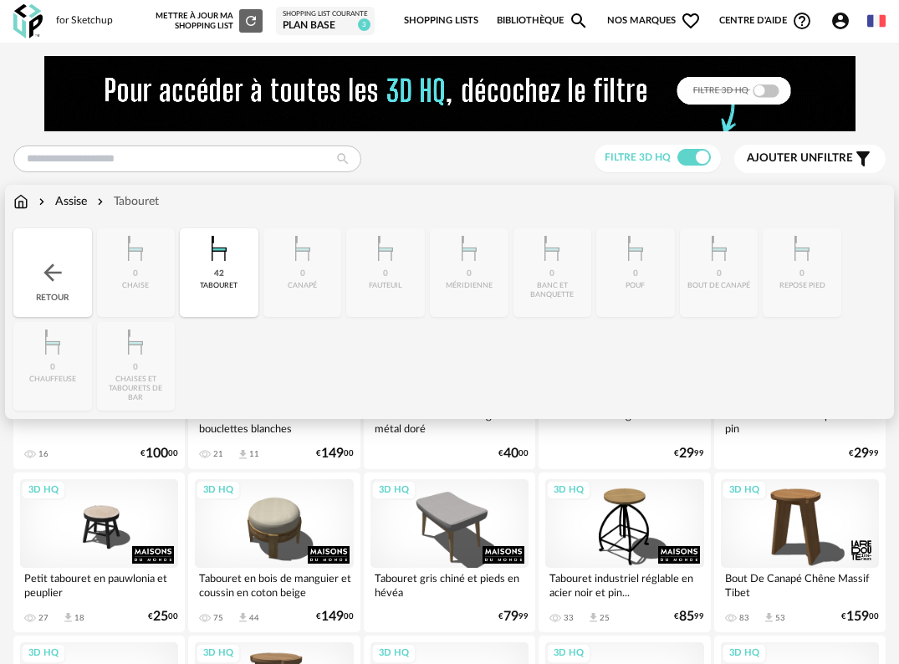
click at [214, 272] on div "42 tabouret" at bounding box center [219, 272] width 79 height 89
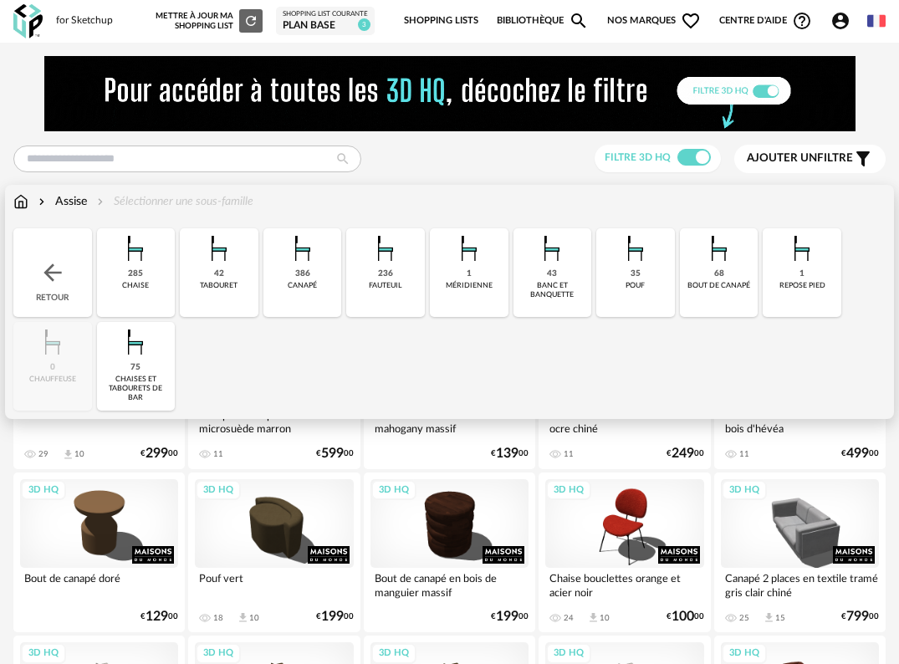
click at [158, 363] on div "75 [PERSON_NAME] et tabourets de bar" at bounding box center [136, 366] width 79 height 89
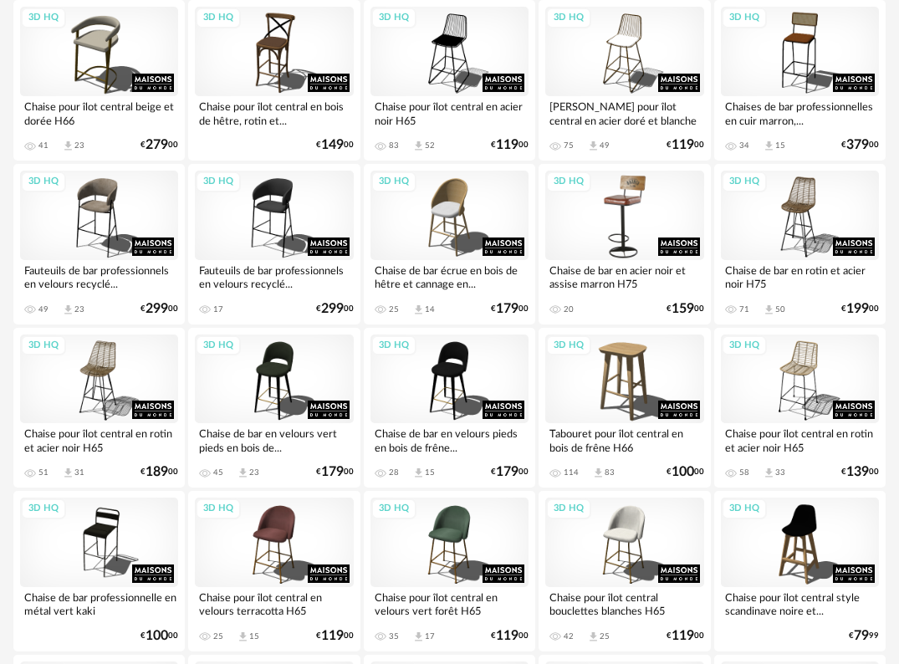
scroll to position [1338, 0]
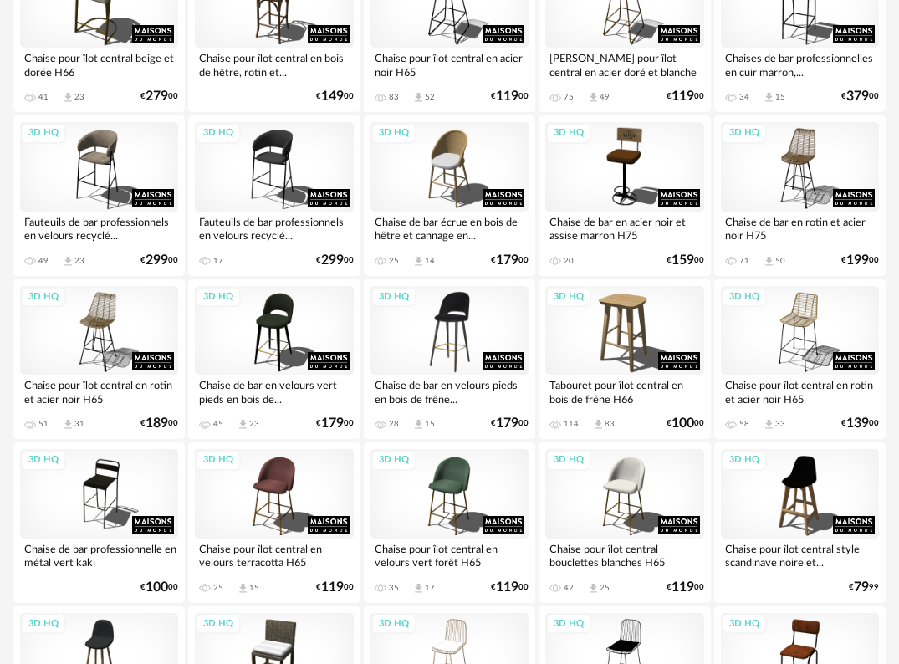
click at [450, 326] on div "3D HQ" at bounding box center [450, 331] width 158 height 90
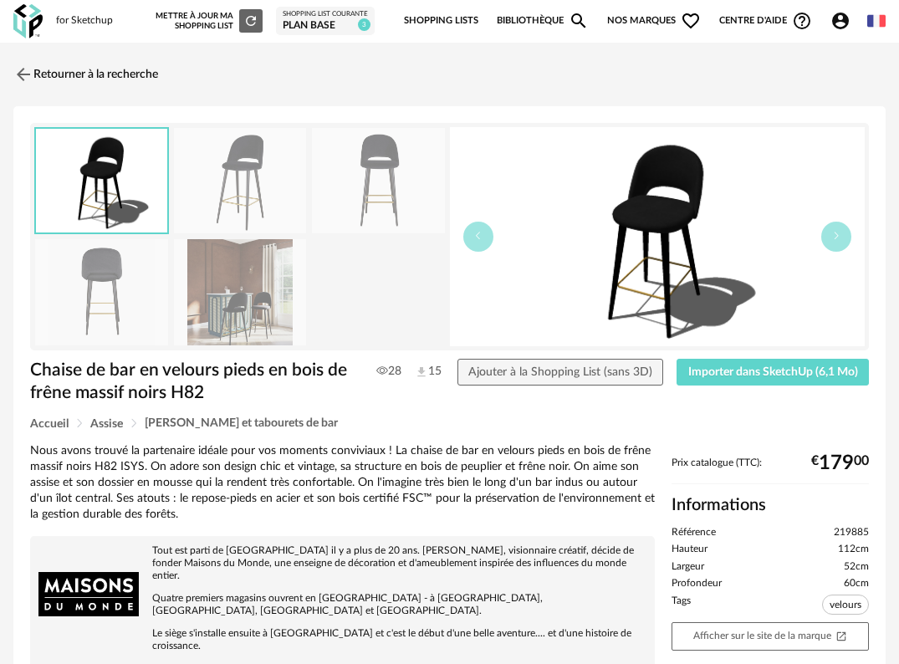
click at [249, 179] on img at bounding box center [240, 181] width 133 height 106
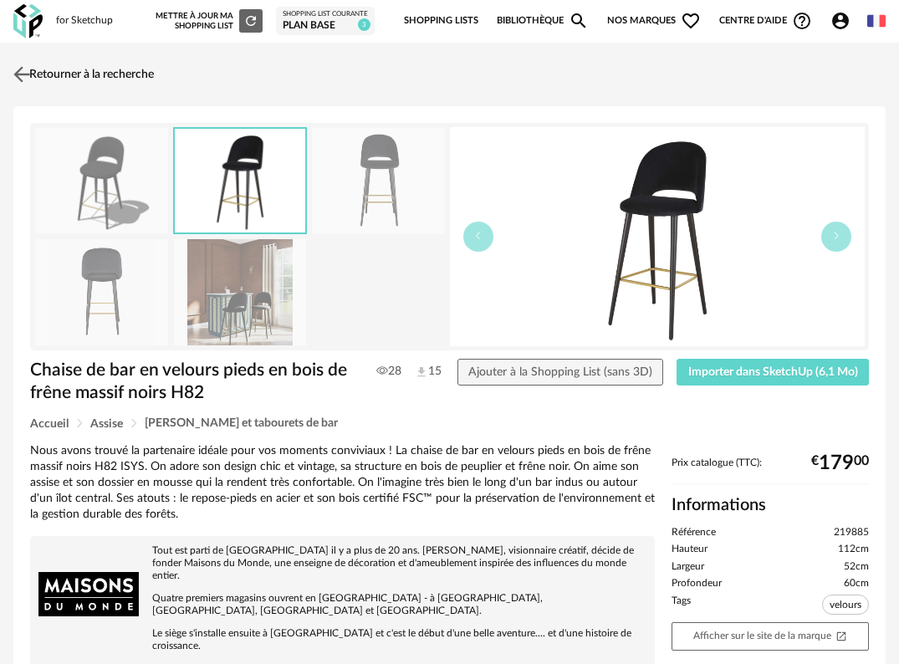
click at [26, 69] on img at bounding box center [22, 74] width 24 height 24
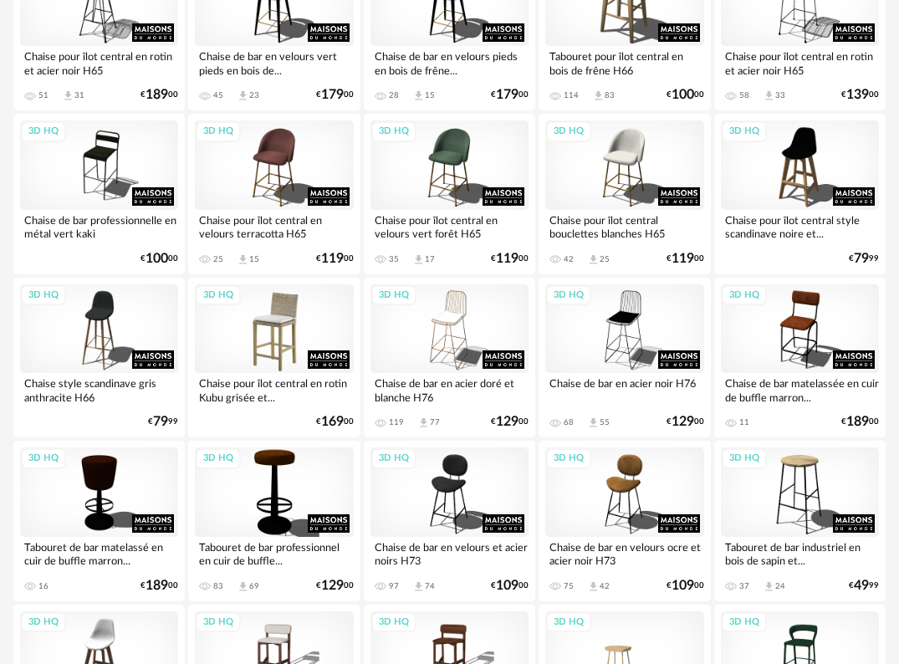
scroll to position [1673, 0]
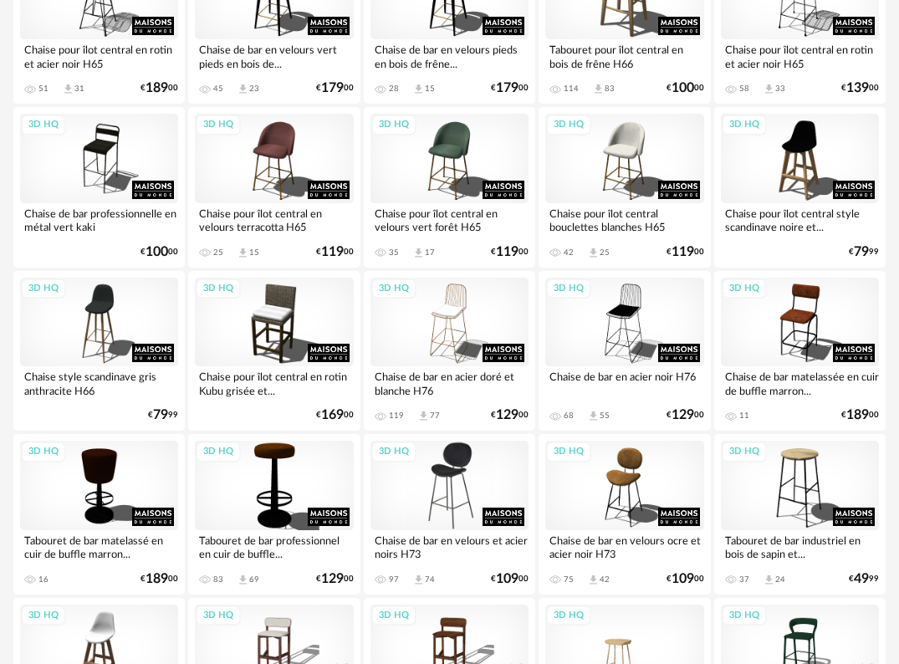
click at [447, 499] on div "3D HQ" at bounding box center [450, 486] width 158 height 90
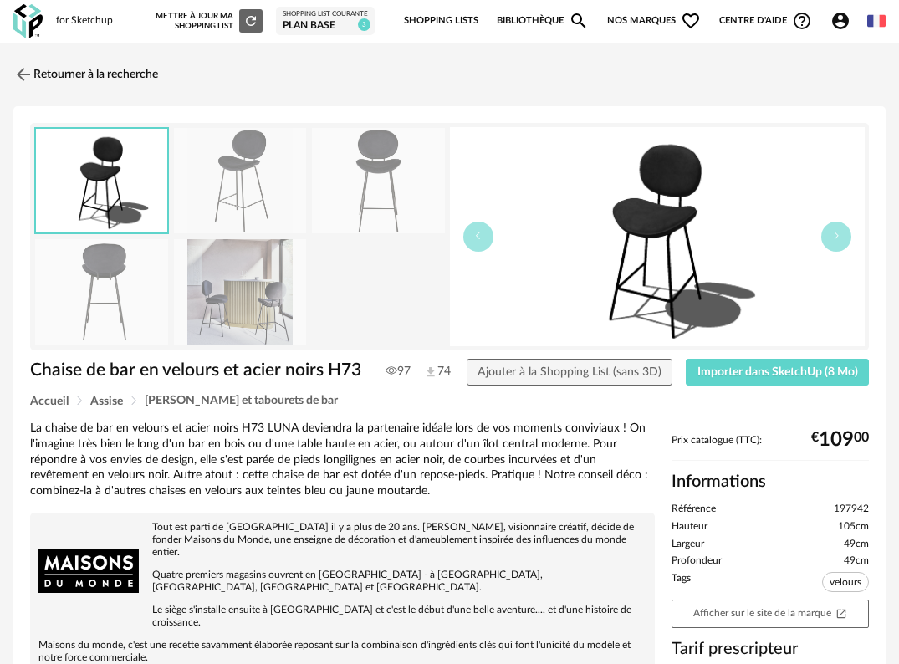
click at [248, 195] on img at bounding box center [240, 181] width 133 height 106
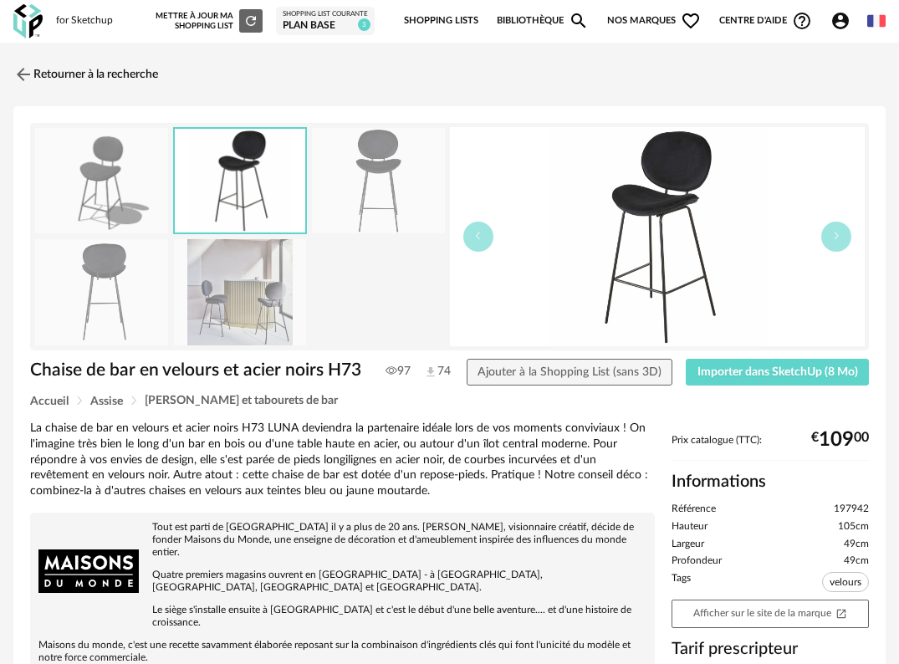
click at [251, 284] on img at bounding box center [240, 292] width 133 height 106
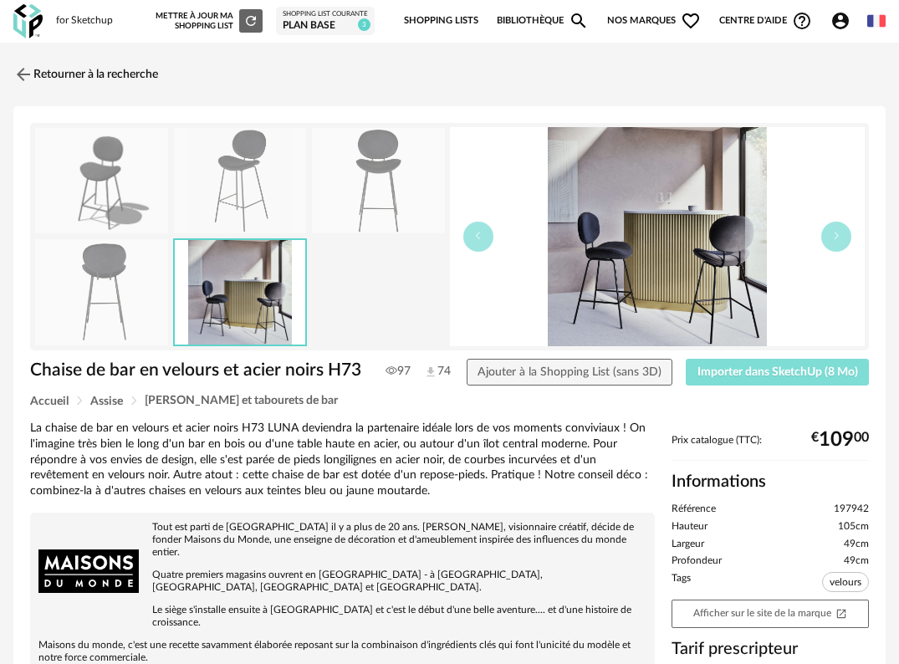
click at [799, 377] on span "Importer dans SketchUp (8 Mo)" at bounding box center [778, 372] width 161 height 12
